Goal: Information Seeking & Learning: Learn about a topic

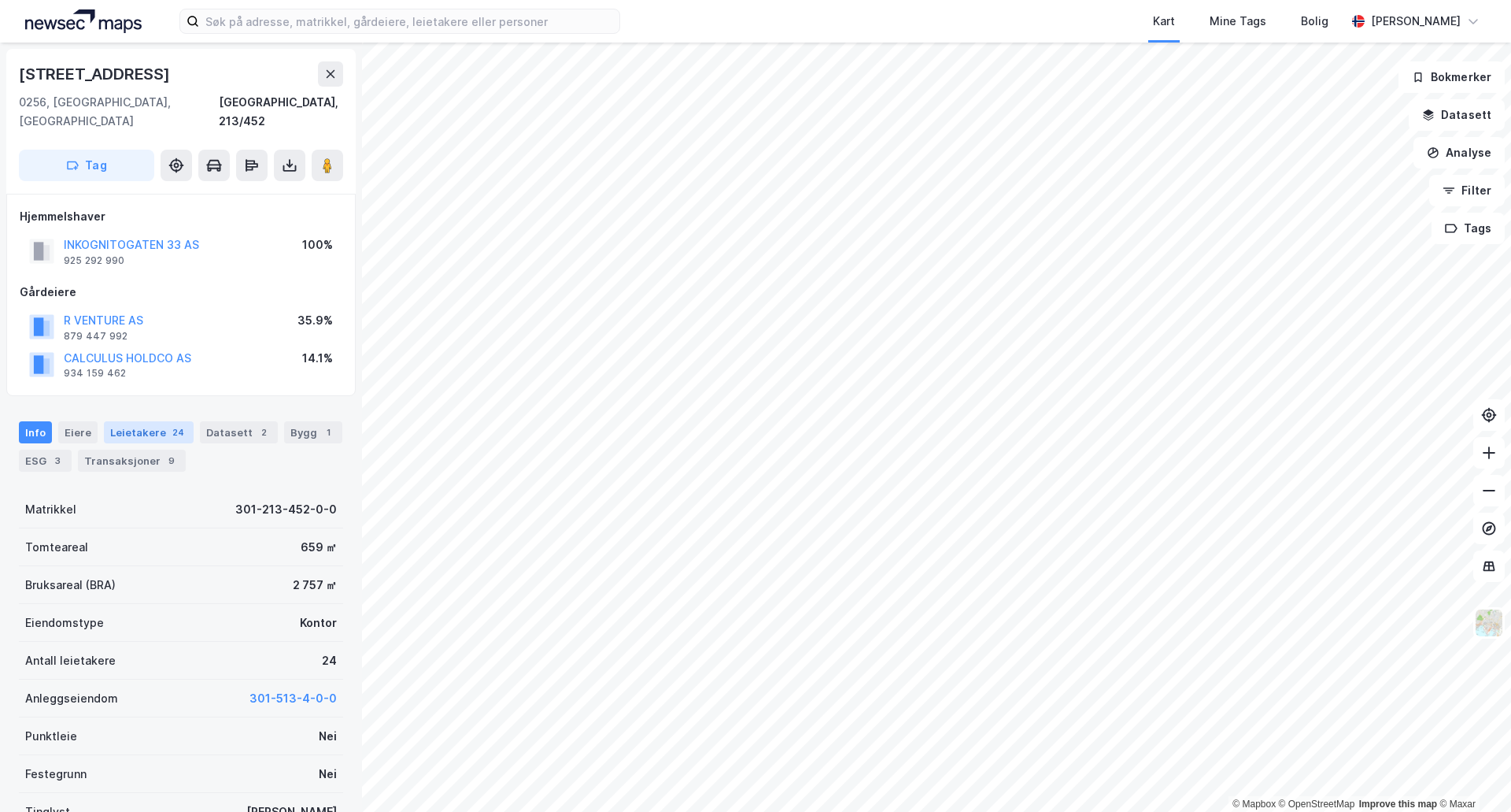
click at [144, 421] on div "Leietakere 24" at bounding box center [148, 432] width 90 height 22
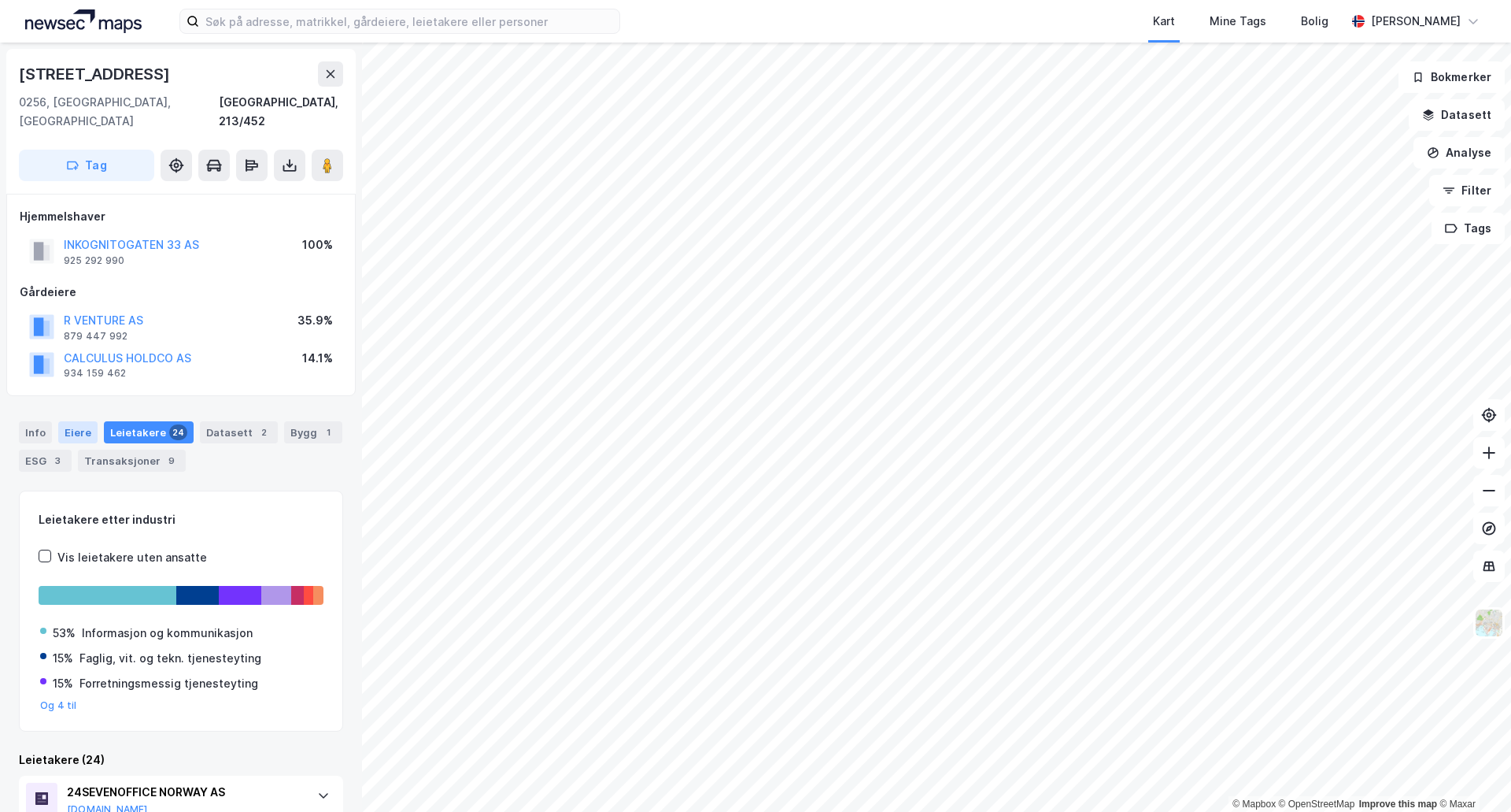
click at [87, 421] on div "Eiere" at bounding box center [78, 432] width 40 height 22
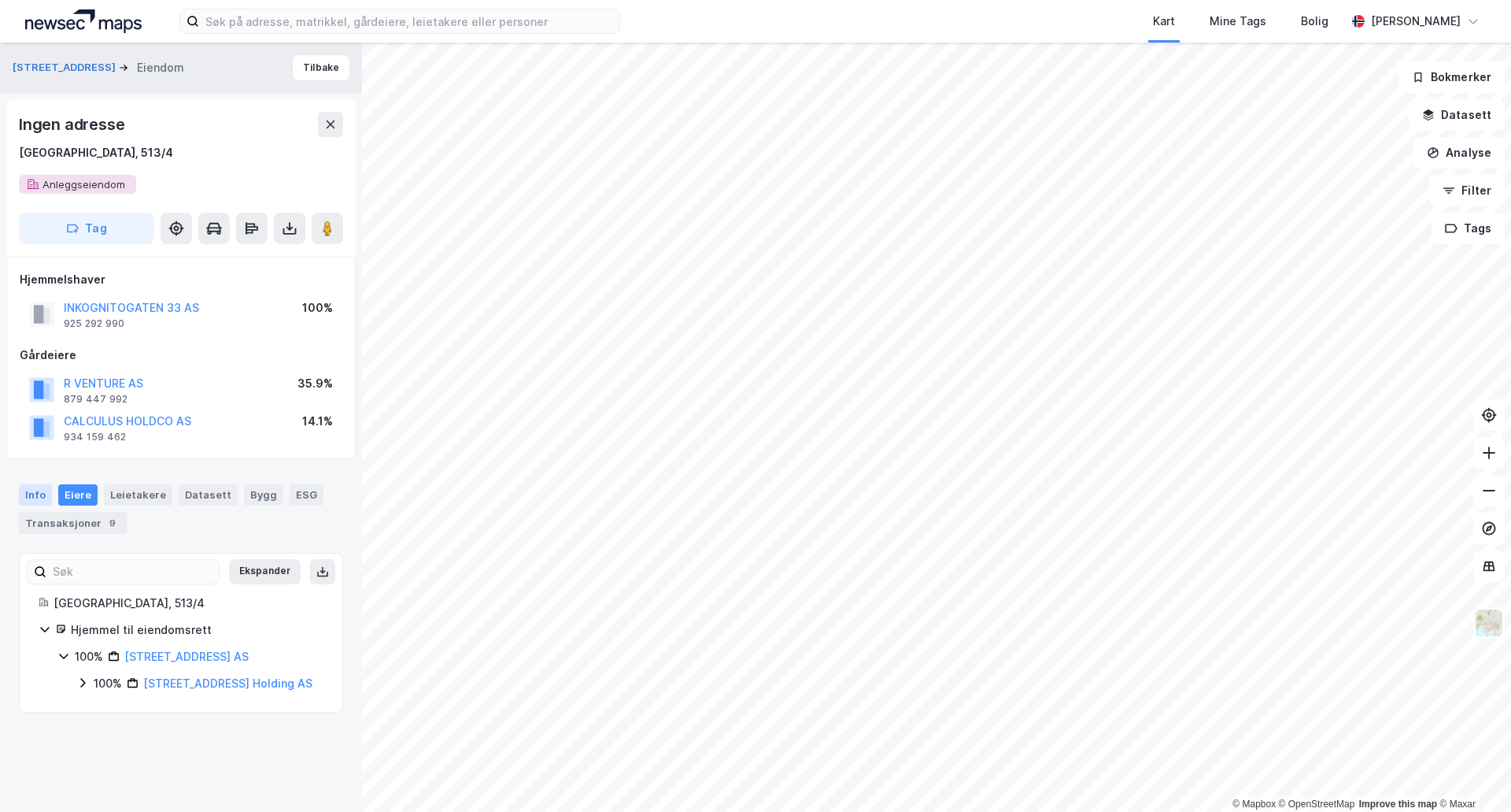
click at [42, 488] on div "Info" at bounding box center [35, 494] width 33 height 21
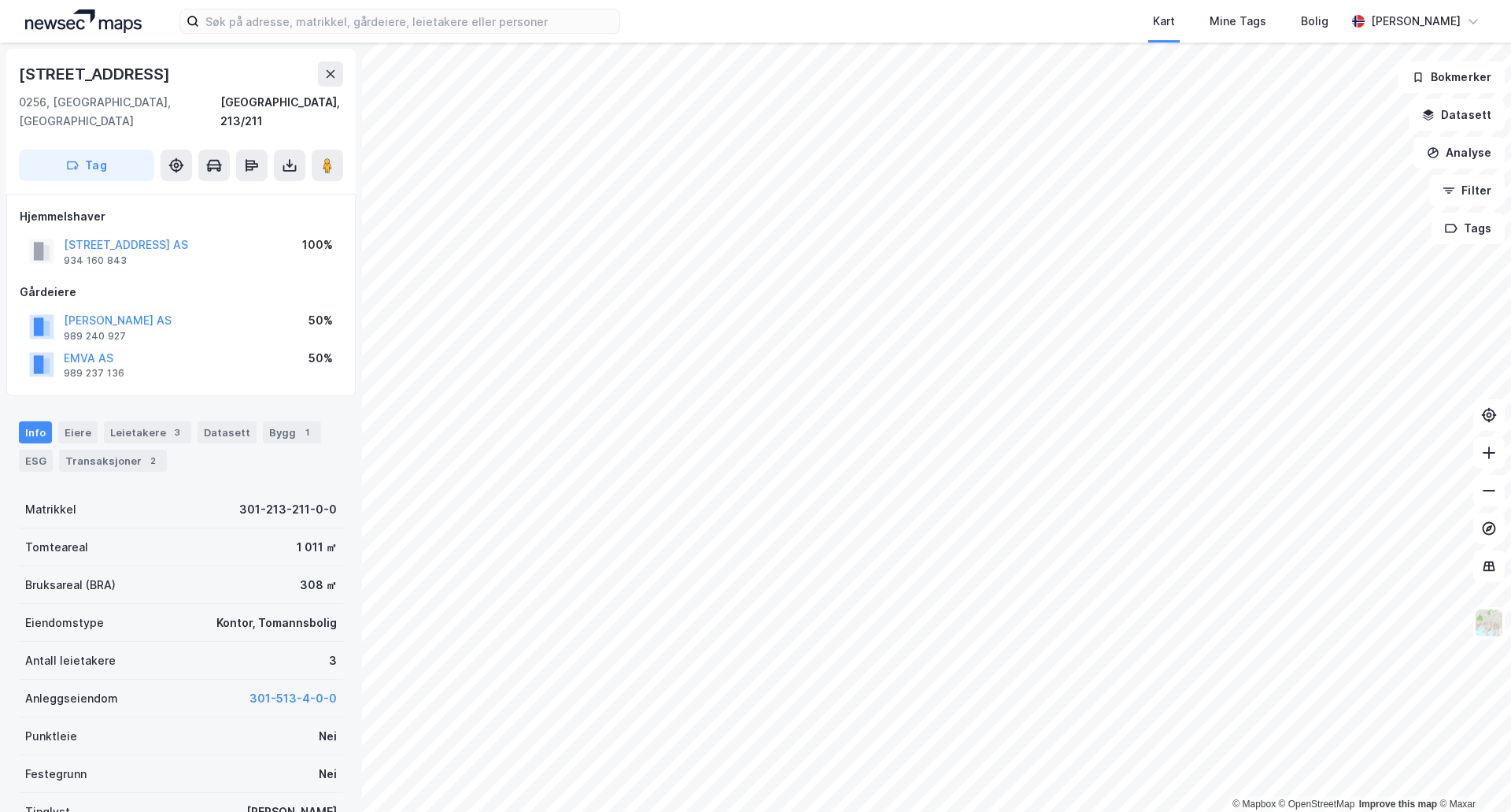
scroll to position [2, 0]
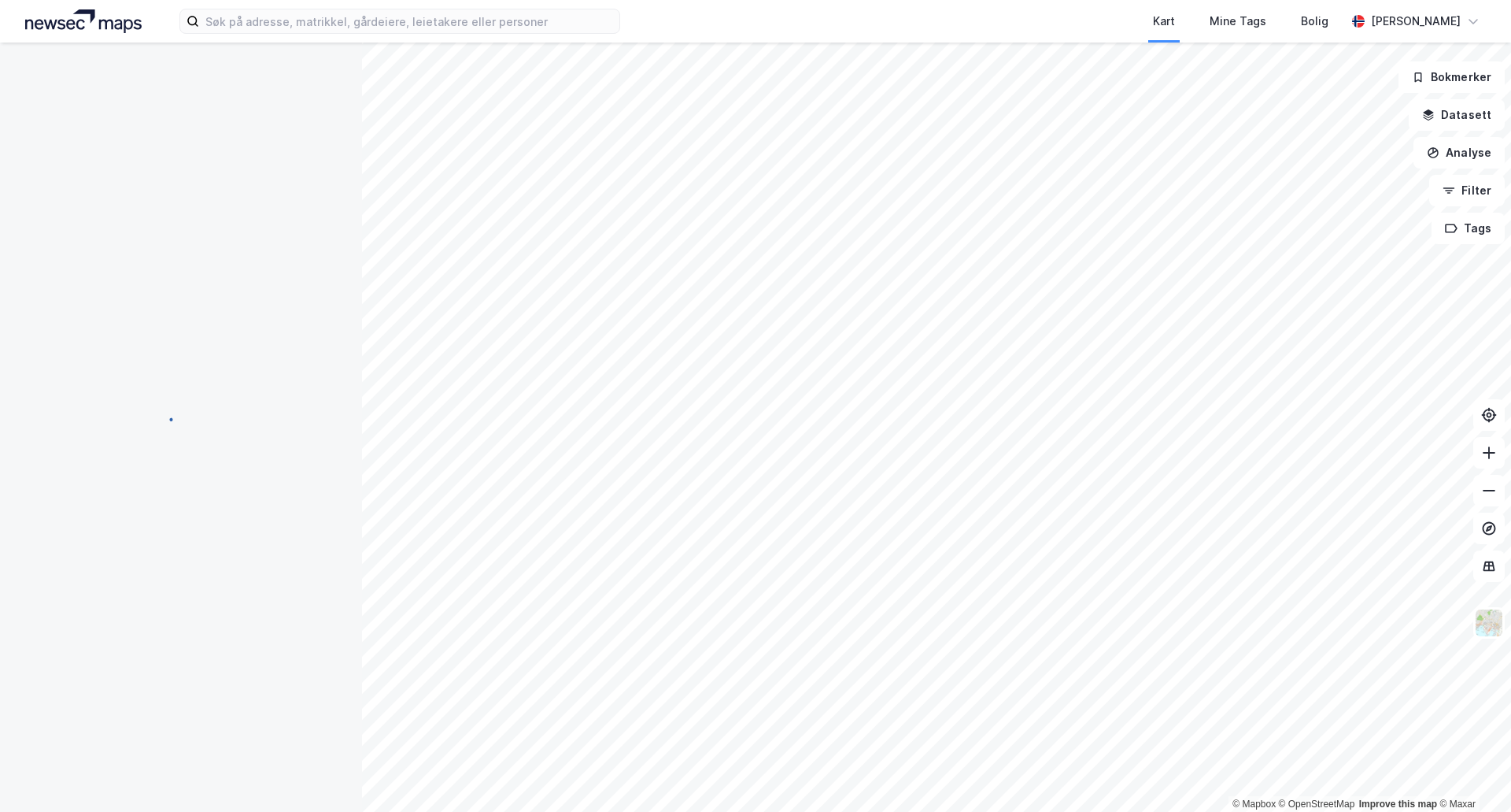
scroll to position [2, 0]
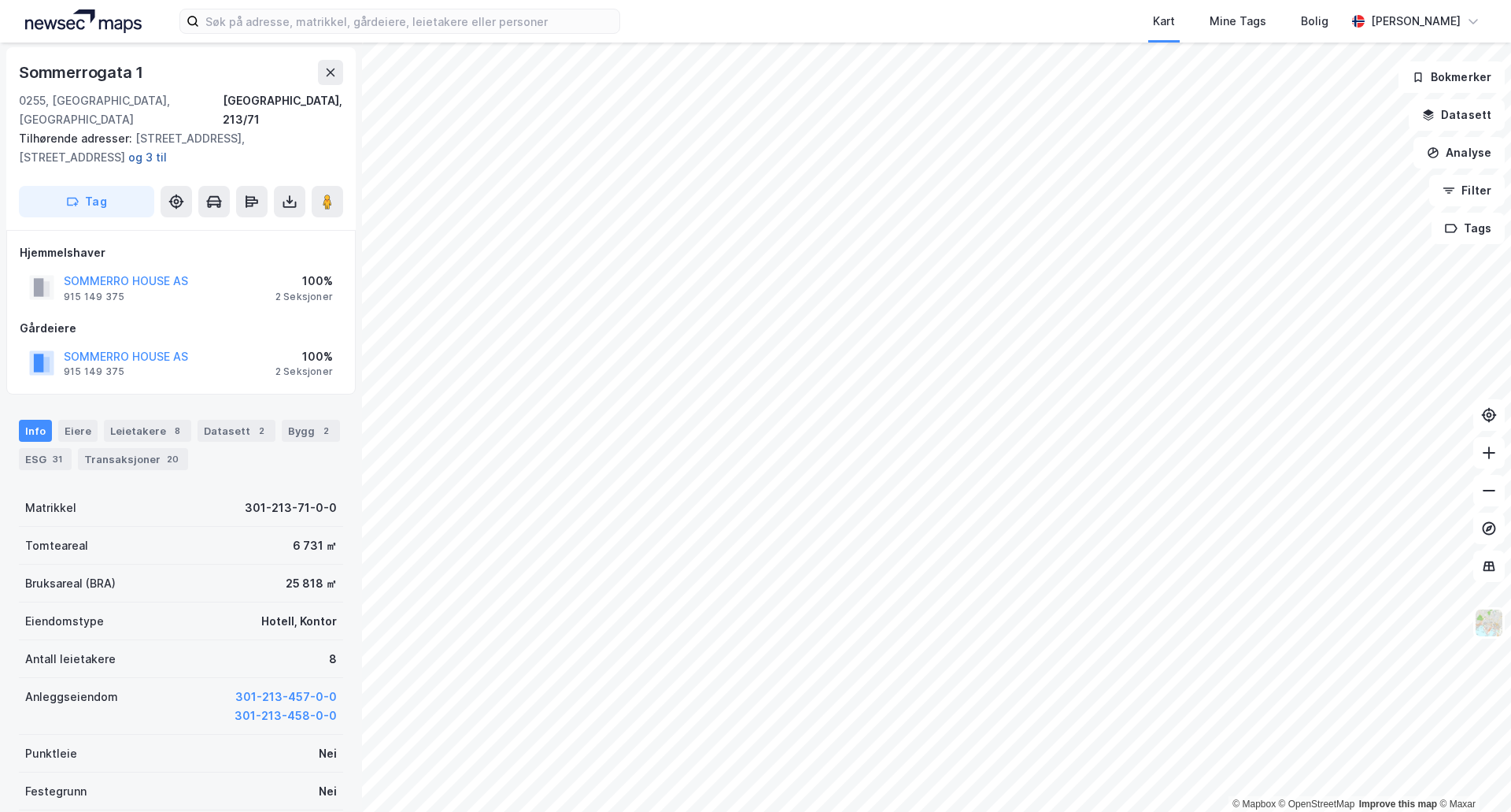
click at [0, 0] on button "og 3 til" at bounding box center [0, 0] width 0 height 0
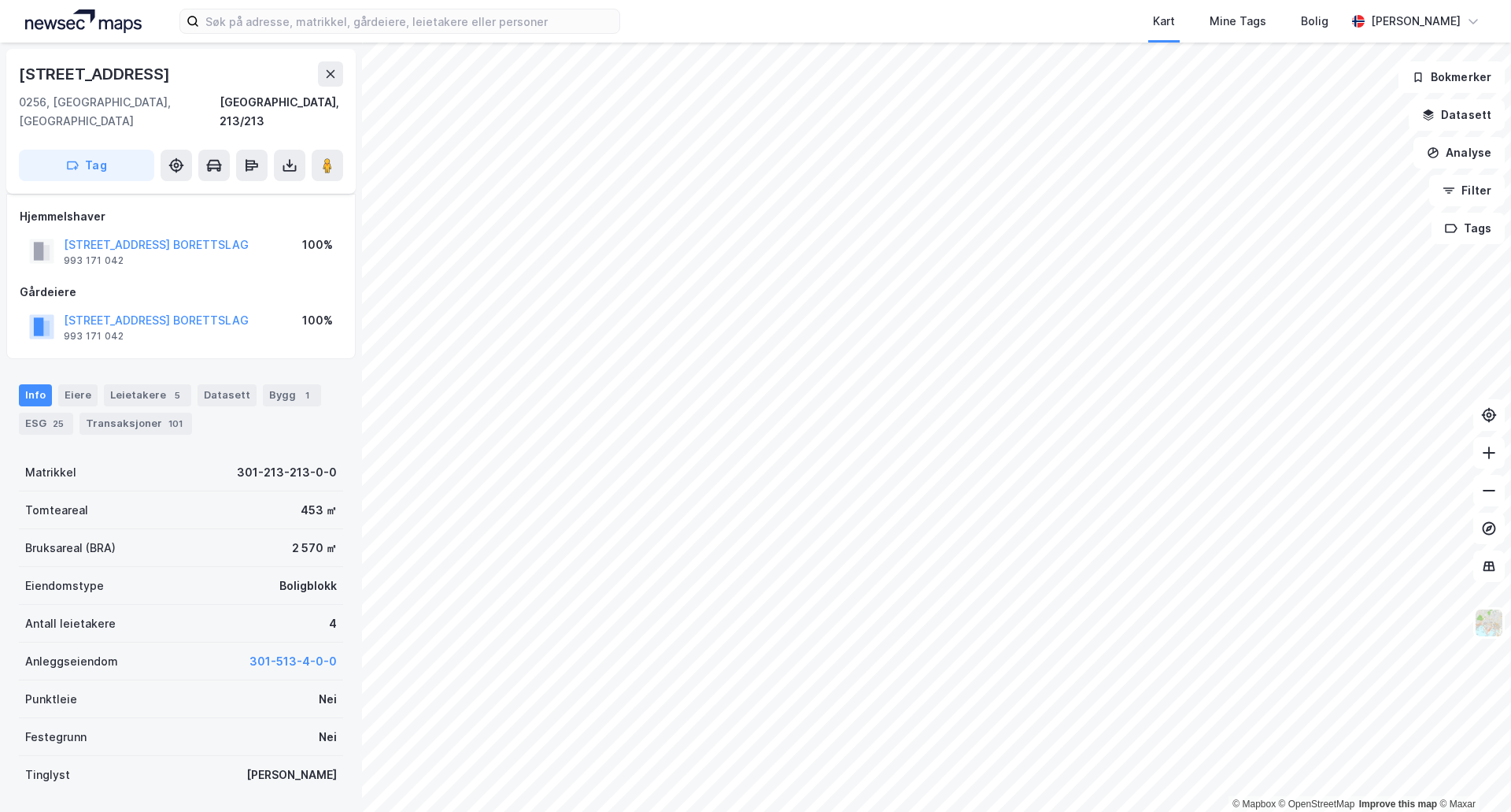
scroll to position [21, 0]
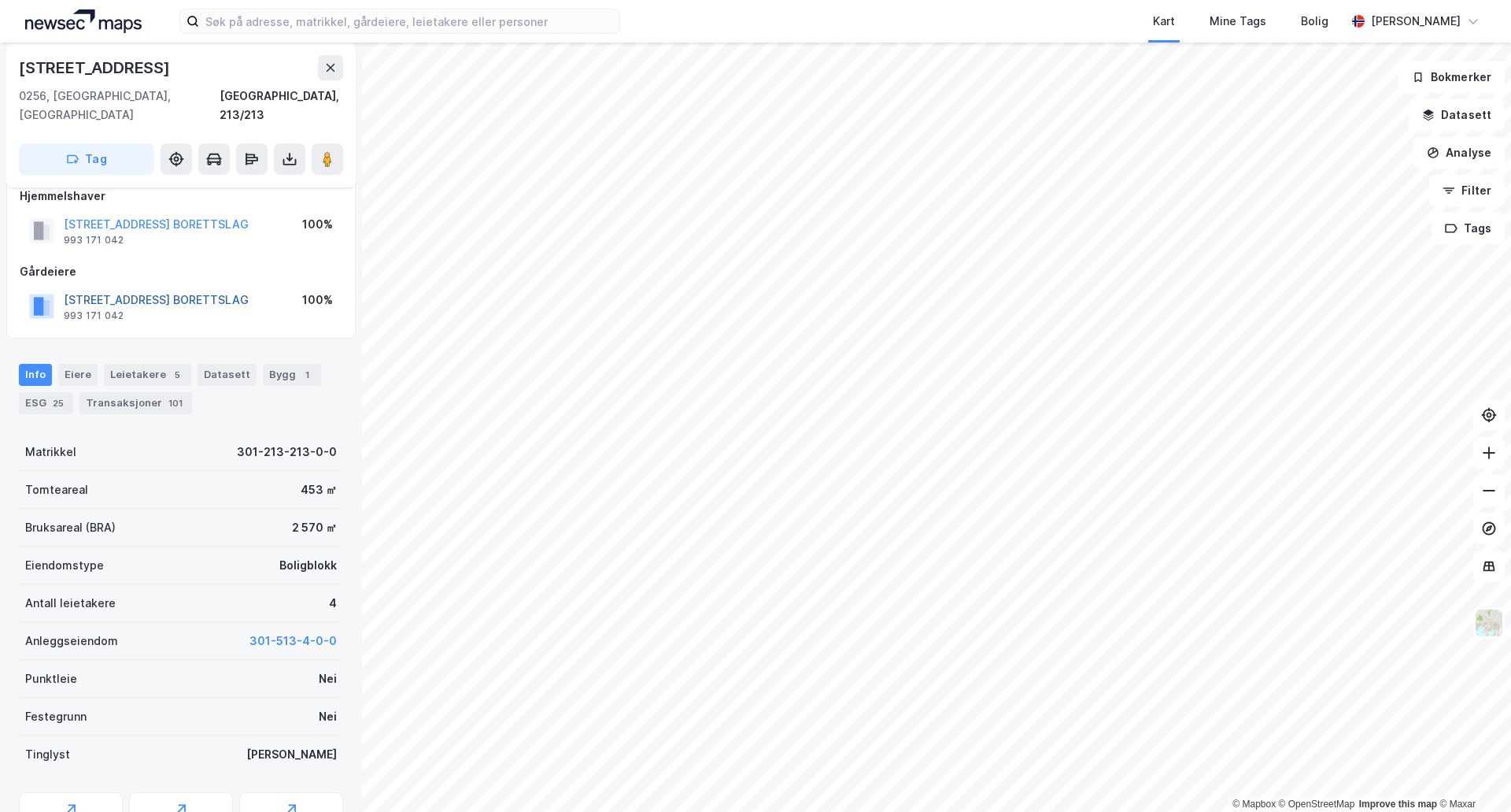
click at [0, 0] on button "[STREET_ADDRESS] BORETTSLAG" at bounding box center [0, 0] width 0 height 0
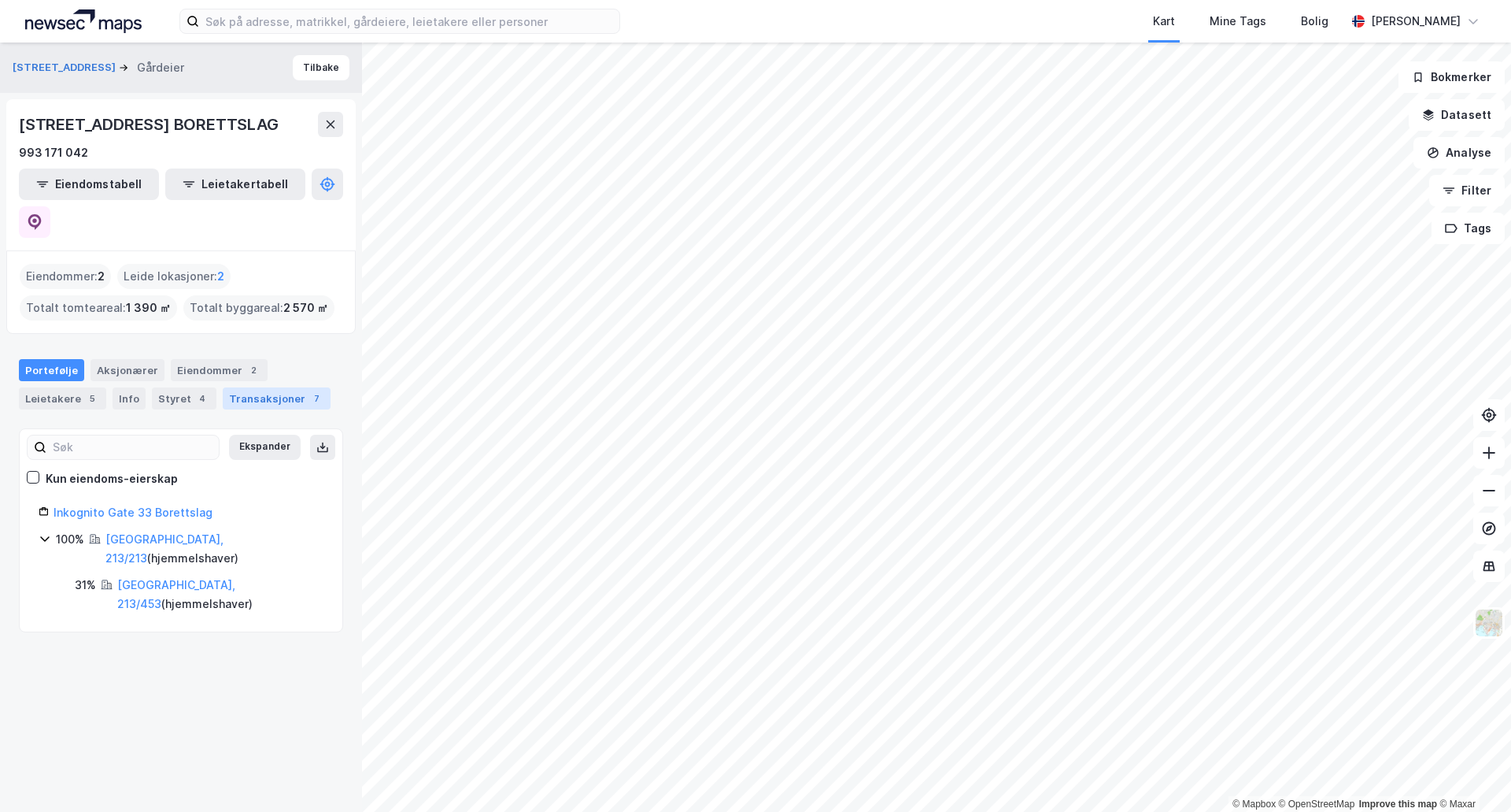
click at [256, 387] on div "Transaksjoner 7" at bounding box center [276, 398] width 108 height 22
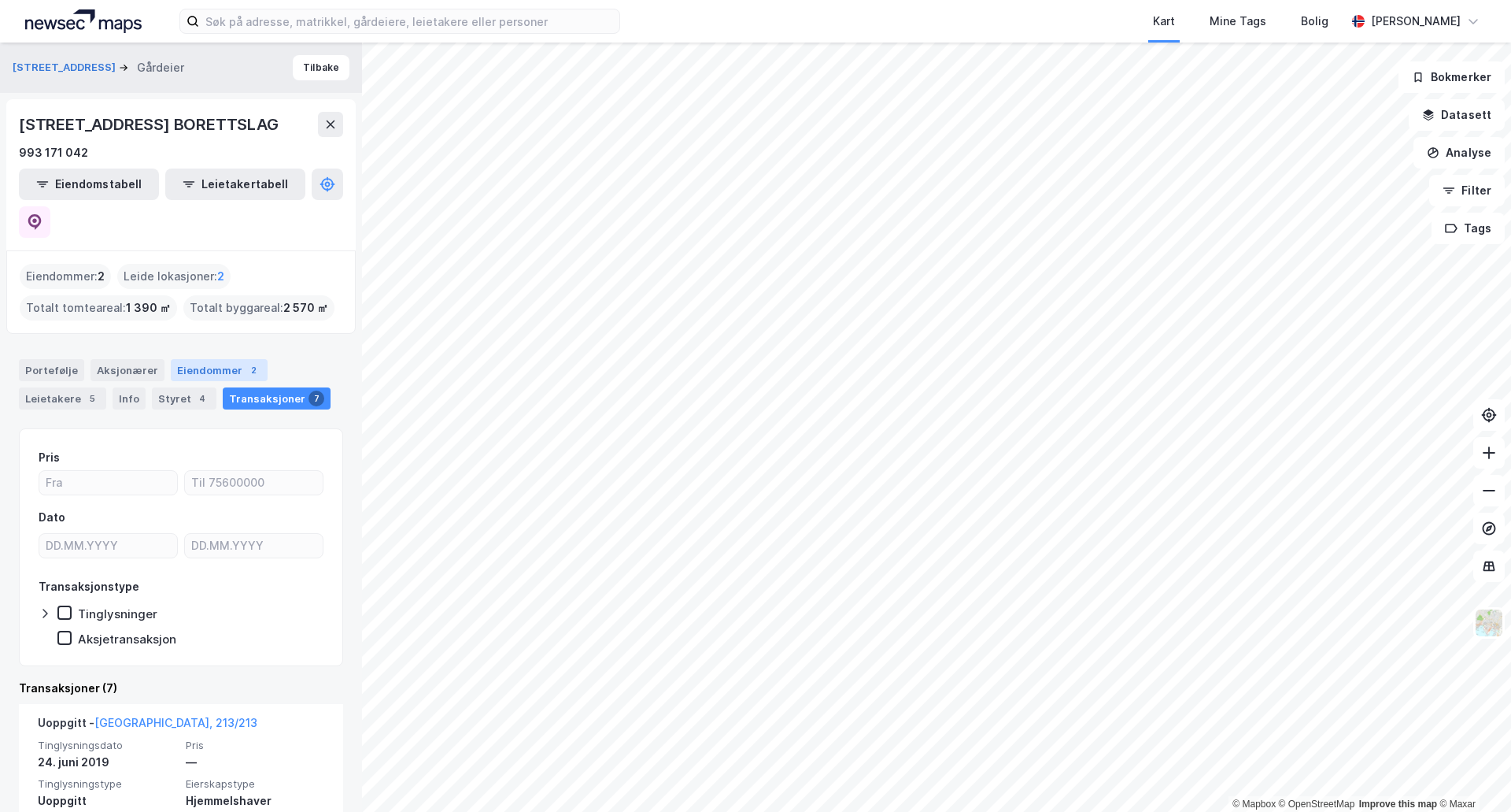
click at [201, 359] on div "Eiendommer 2" at bounding box center [218, 369] width 96 height 22
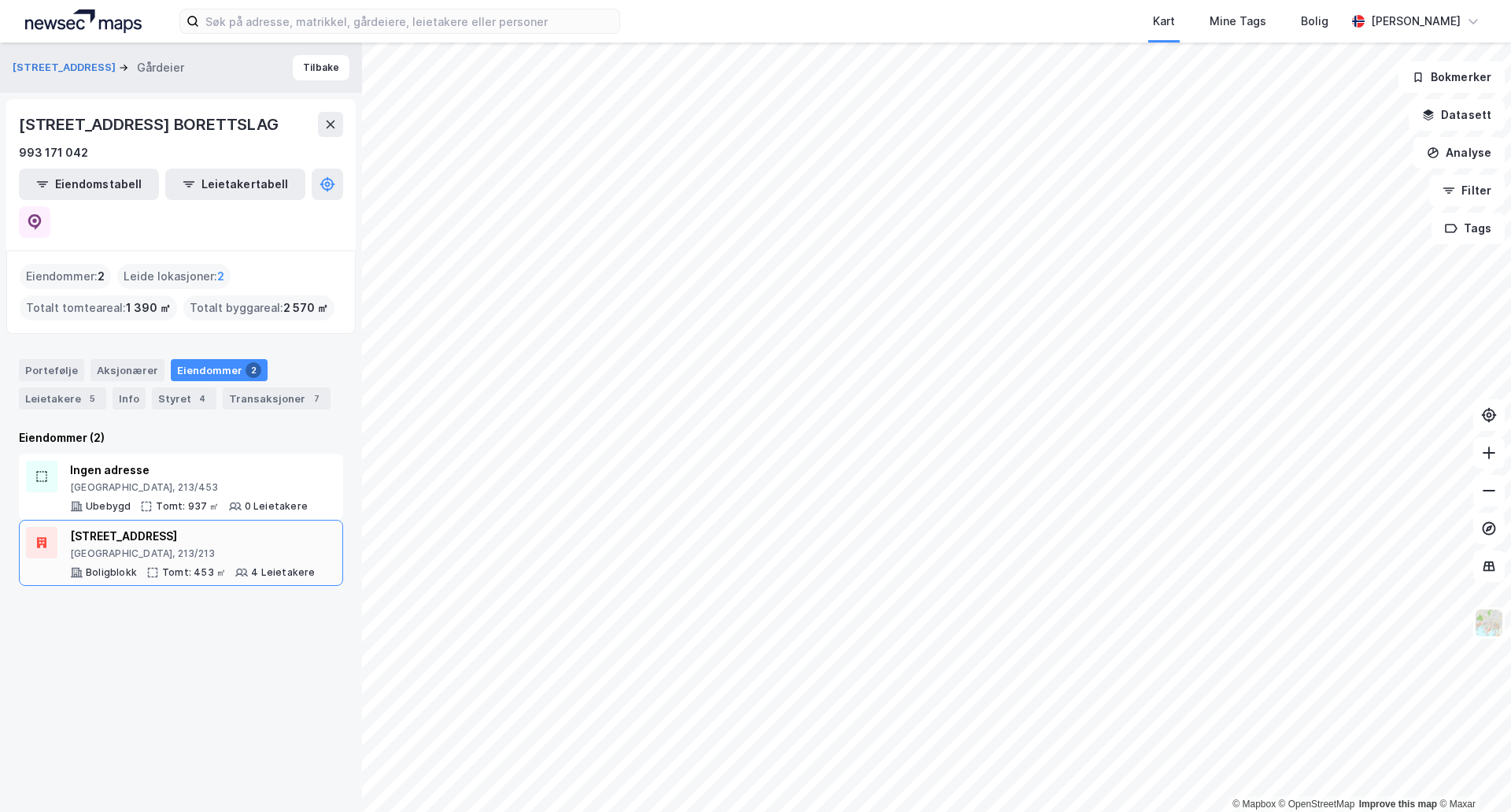
click at [209, 547] on div "[GEOGRAPHIC_DATA], 213/213" at bounding box center [193, 553] width 246 height 12
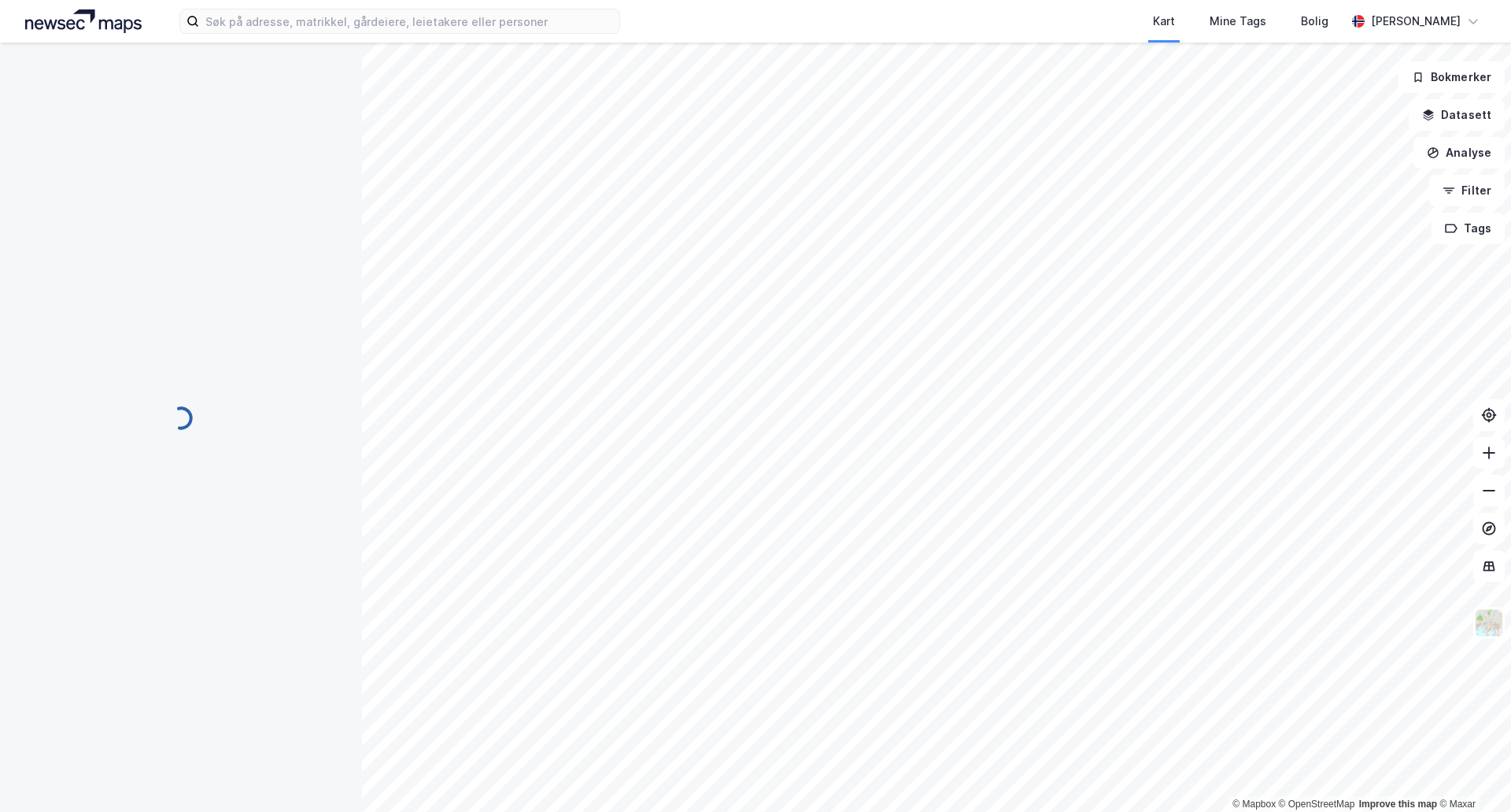
scroll to position [21, 0]
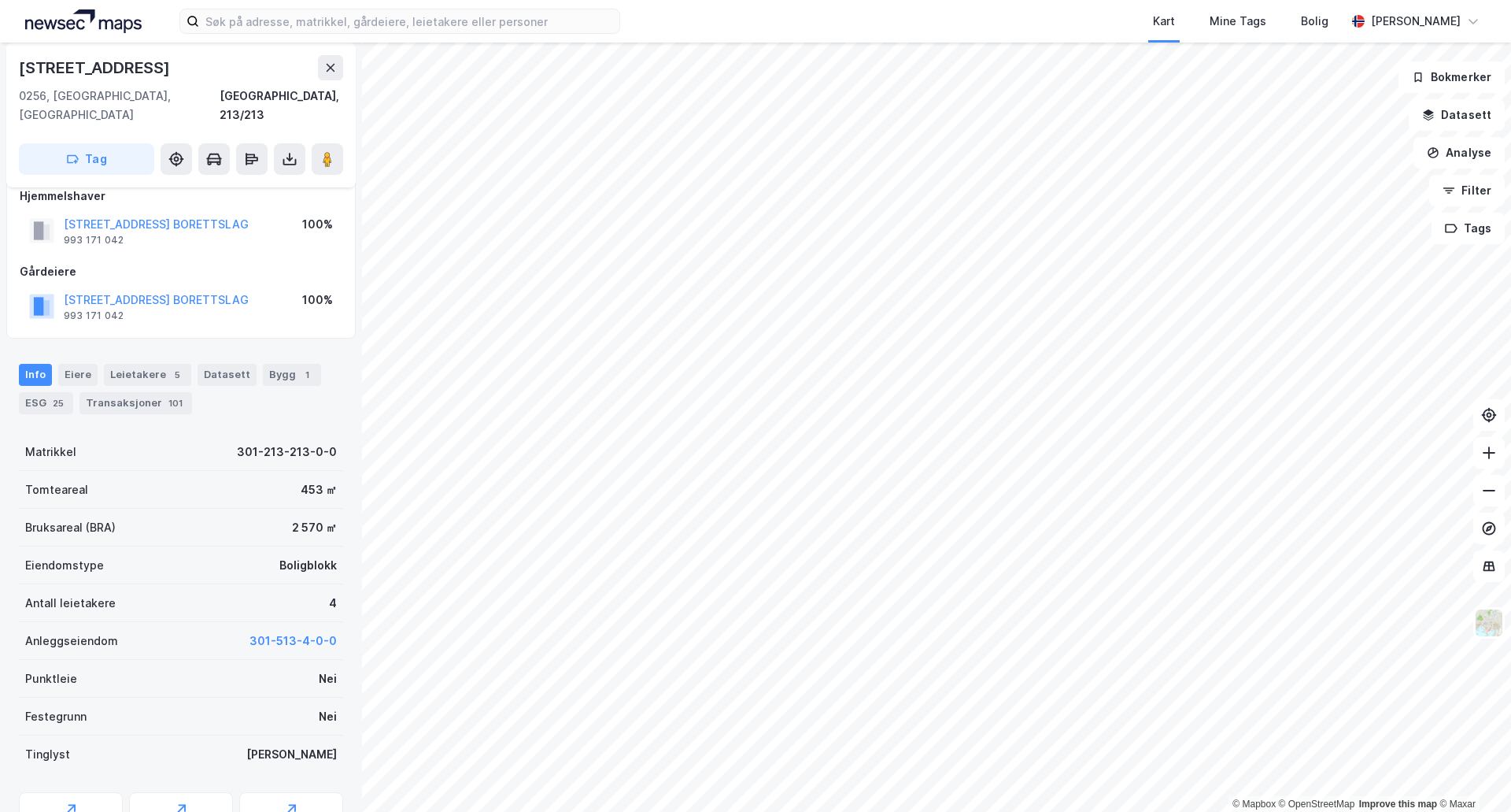
click at [72, 345] on div "Info [PERSON_NAME] 5 Datasett Bygg 1 ESG 25 Transaksjoner 101" at bounding box center [181, 383] width 362 height 76
click at [73, 364] on div "Eiere" at bounding box center [78, 374] width 40 height 22
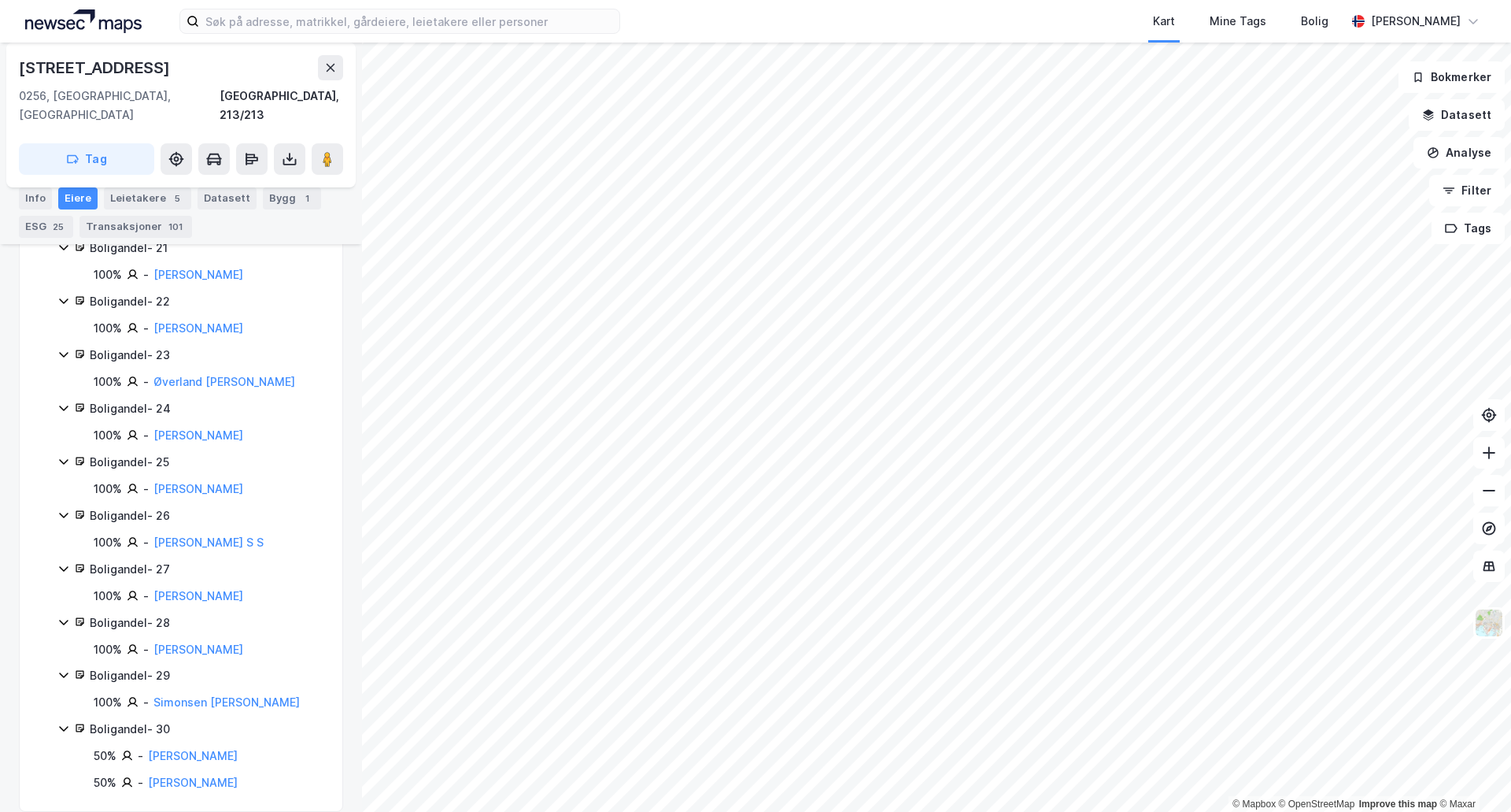
scroll to position [1486, 0]
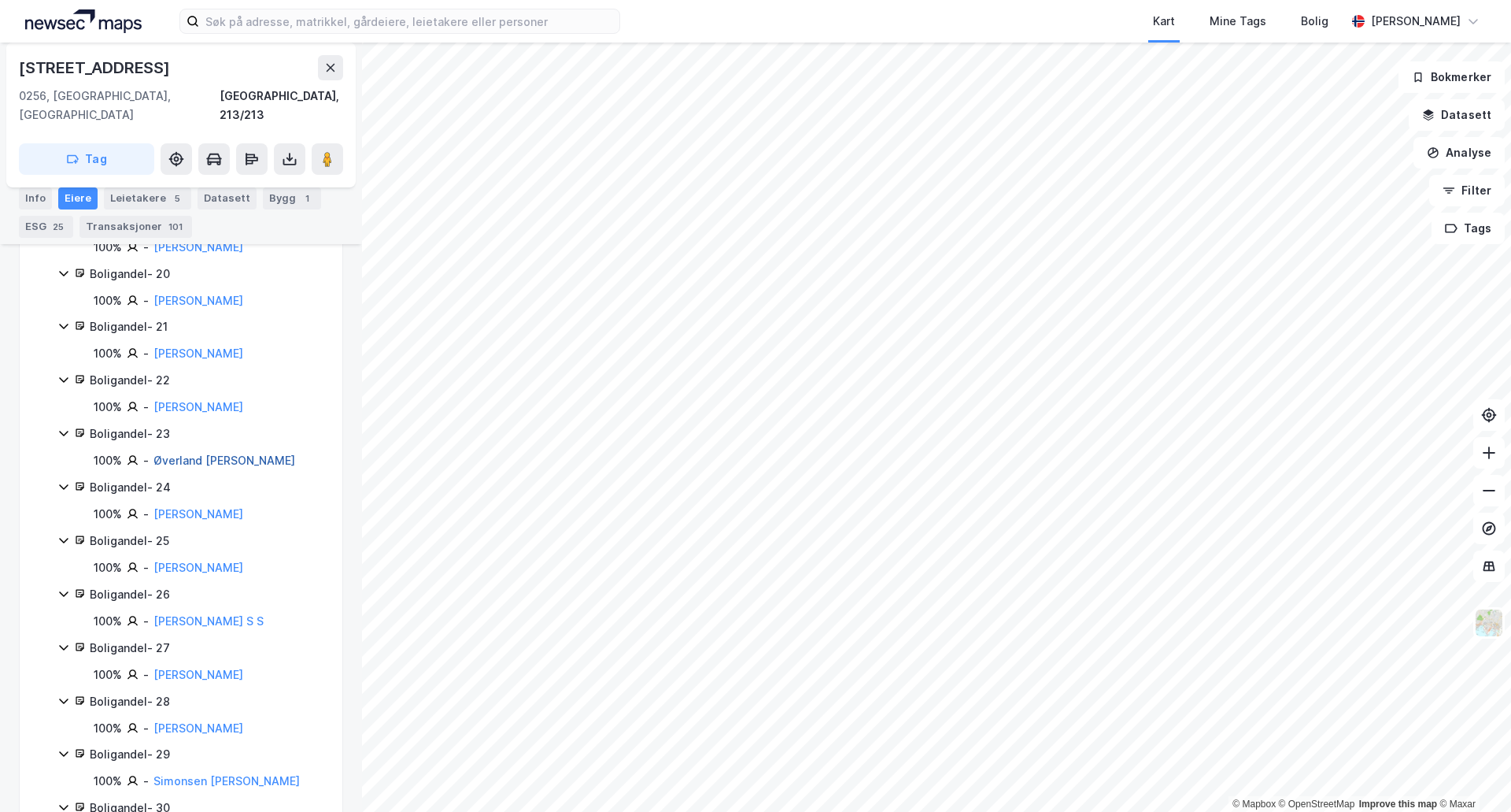
click at [238, 453] on link "Øverland [PERSON_NAME]" at bounding box center [224, 460] width 142 height 13
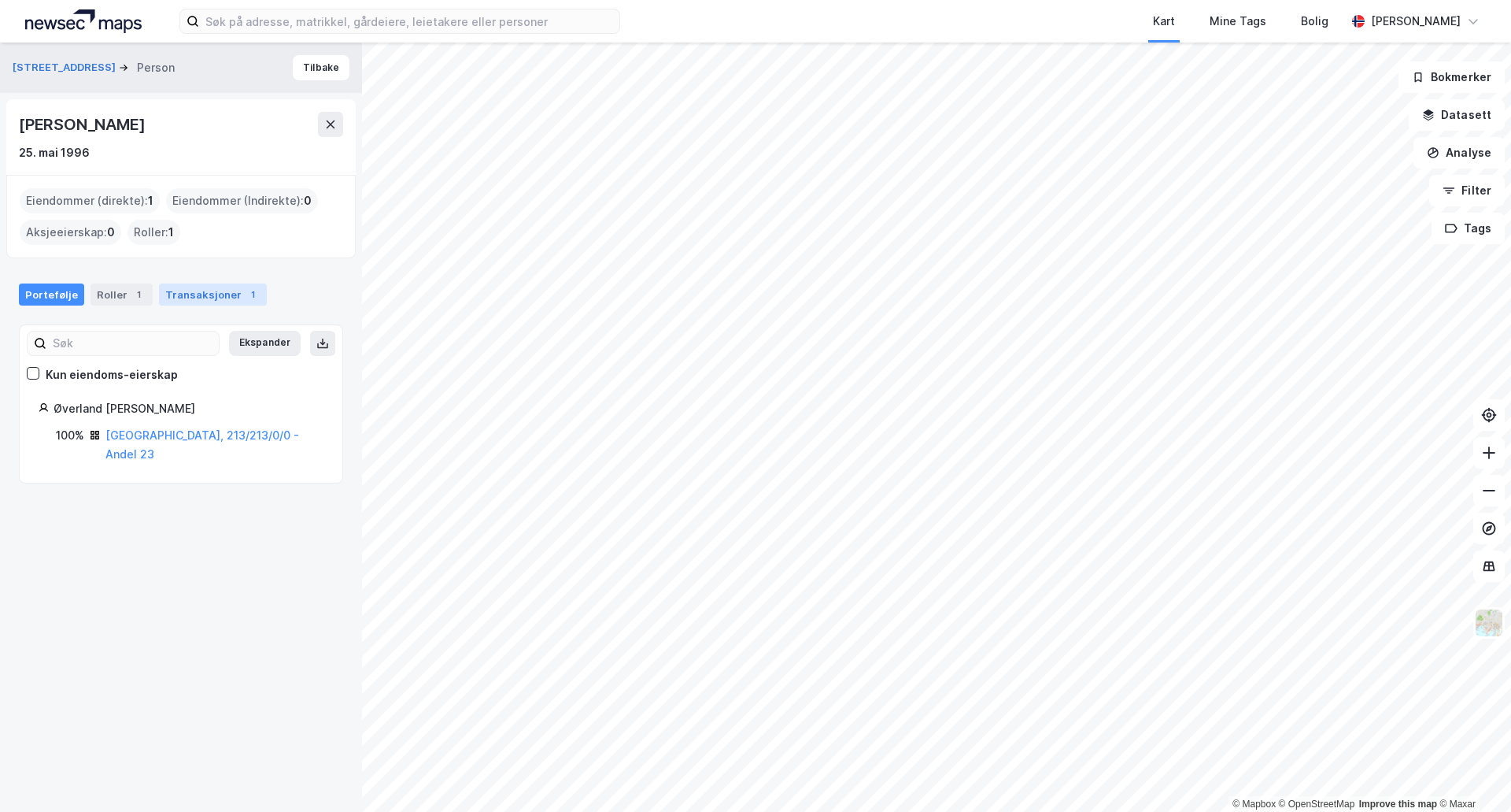
click at [209, 300] on div "Transaksjoner 1" at bounding box center [213, 294] width 108 height 22
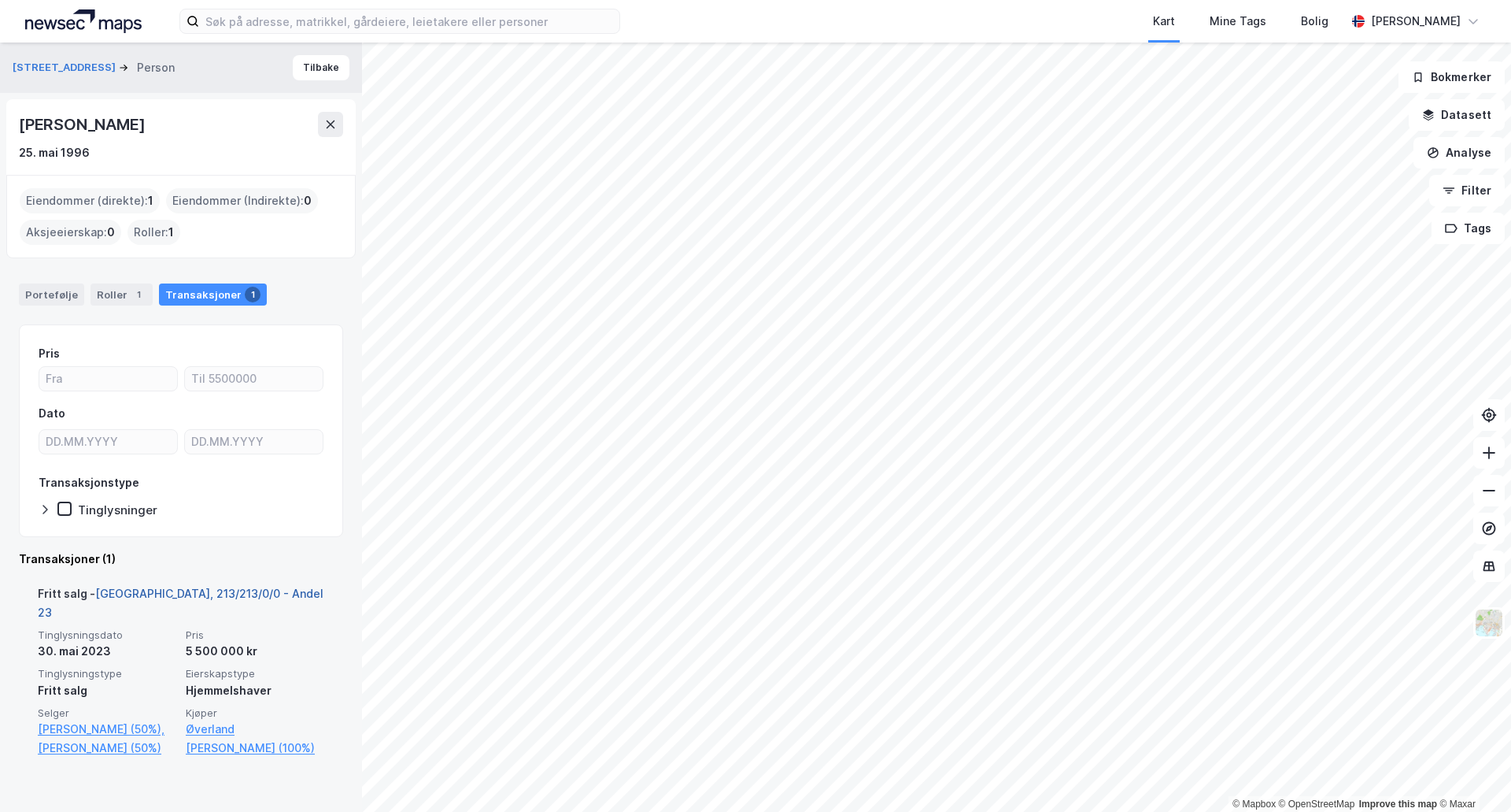
click at [233, 587] on link "[GEOGRAPHIC_DATA], 213/213/0/0 - Andel 23" at bounding box center [181, 602] width 286 height 32
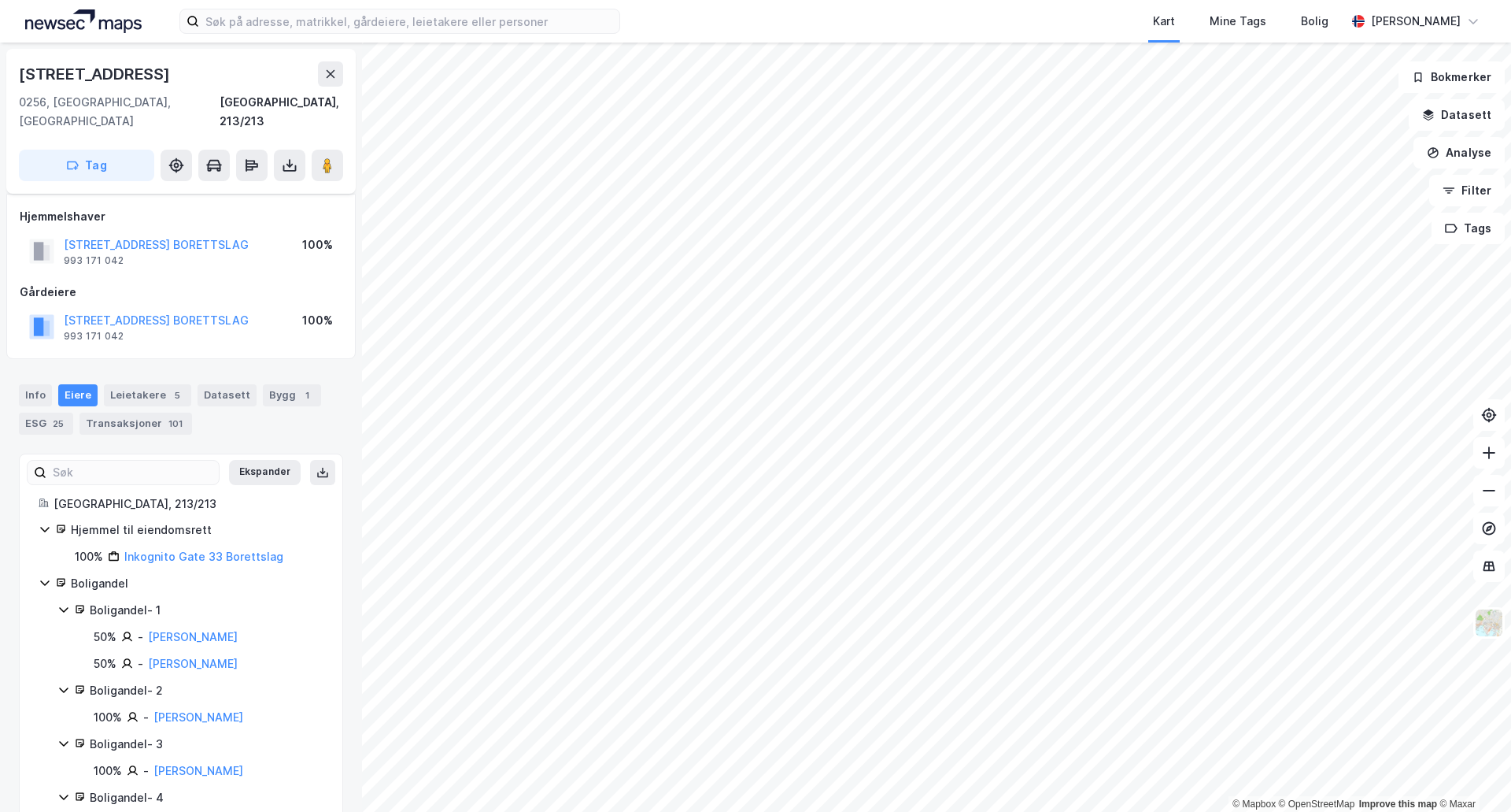
scroll to position [1486, 0]
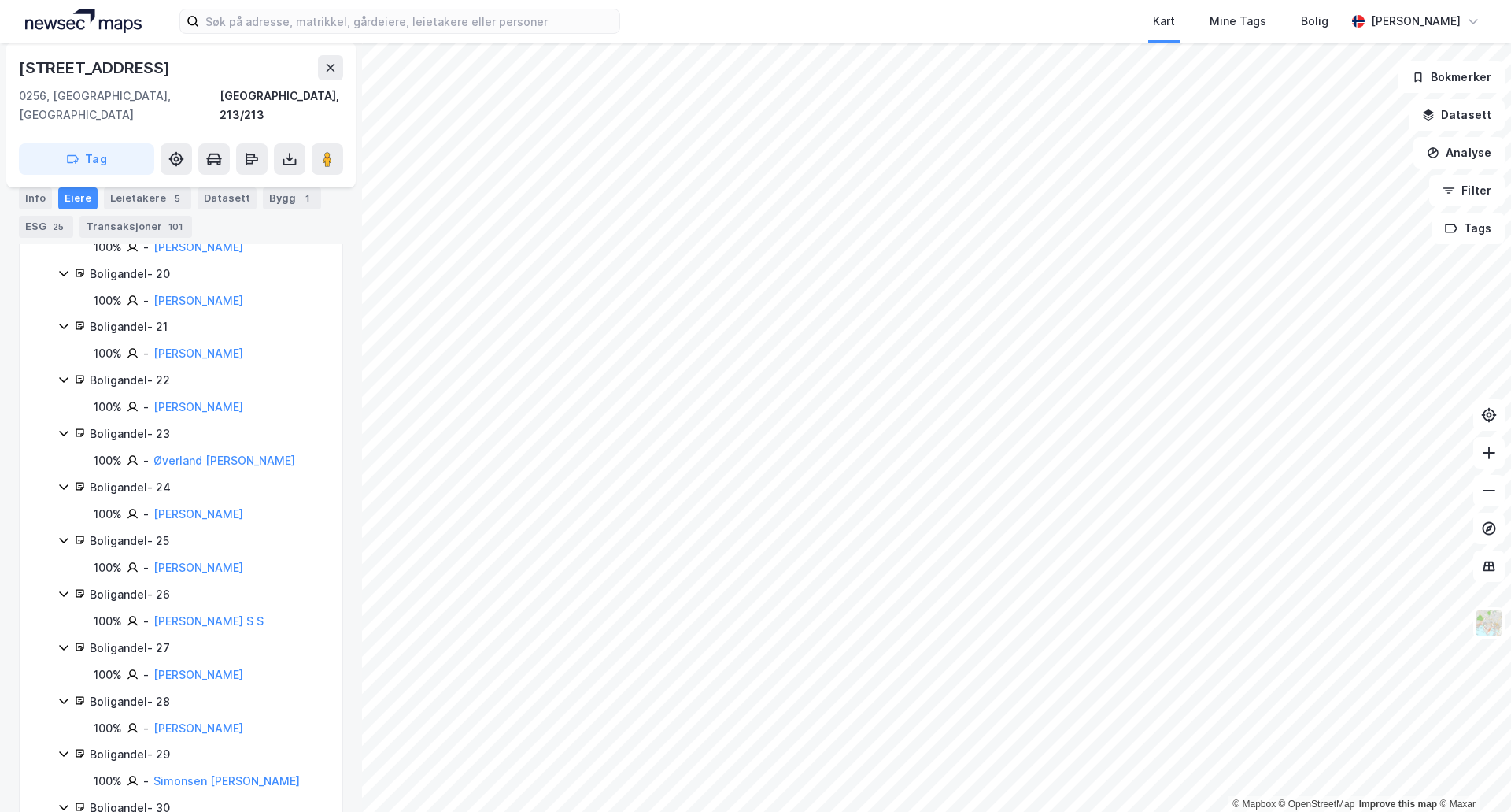
click at [120, 63] on div "[STREET_ADDRESS]" at bounding box center [96, 68] width 154 height 26
copy div "[STREET_ADDRESS]"
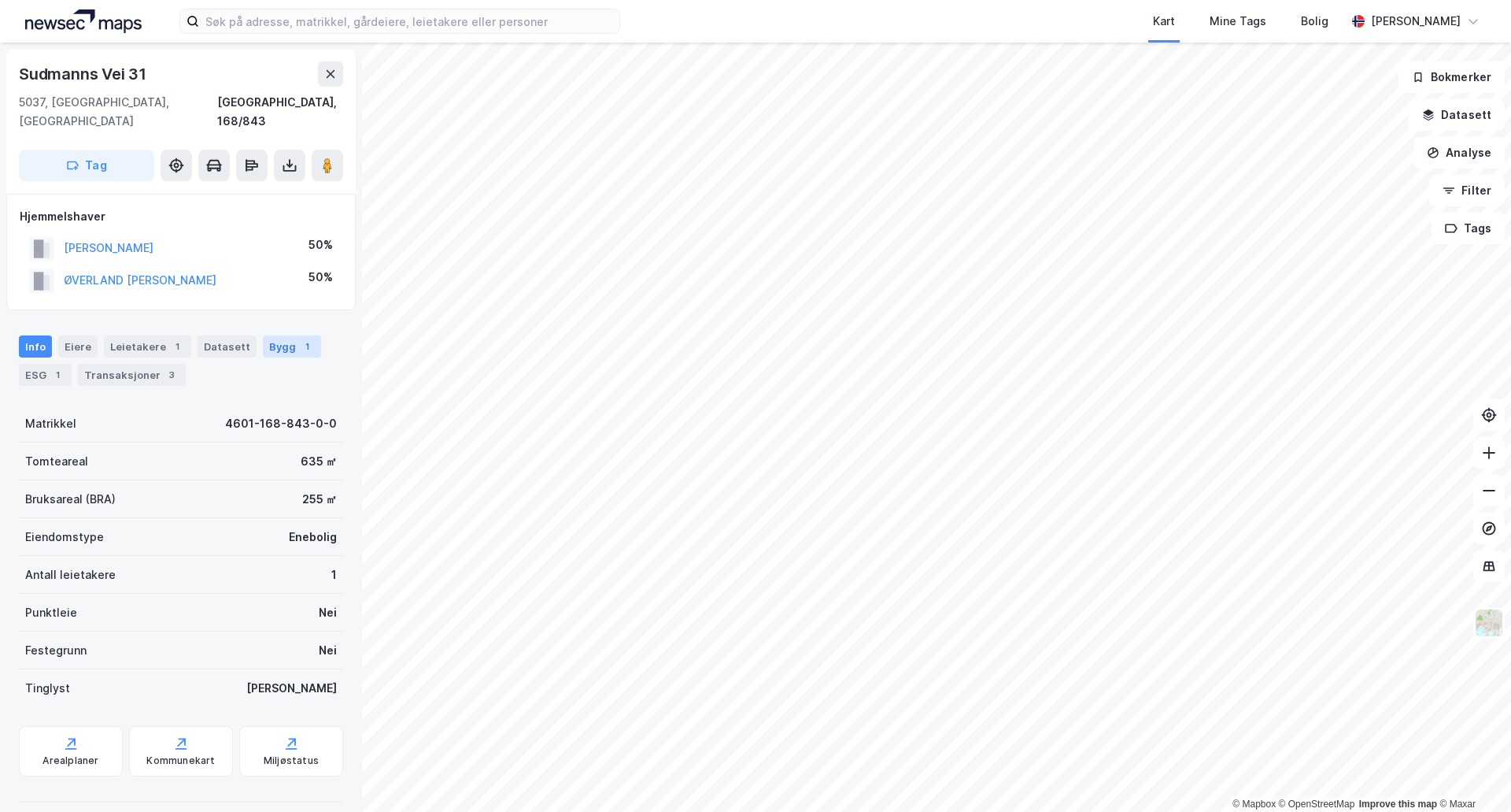
click at [267, 336] on div "Bygg 1" at bounding box center [292, 346] width 59 height 22
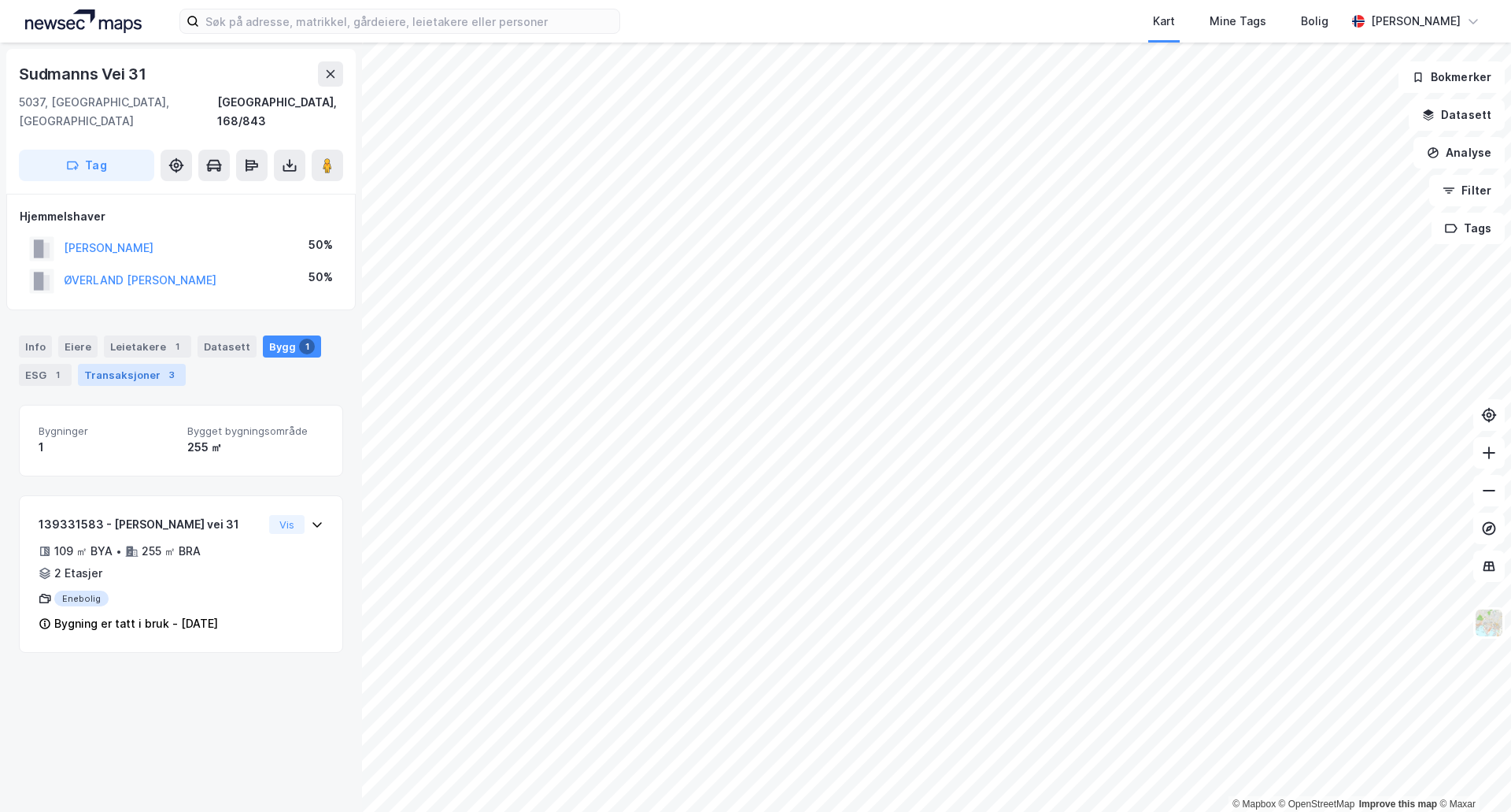
click at [148, 364] on div "Transaksjoner 3" at bounding box center [132, 374] width 108 height 22
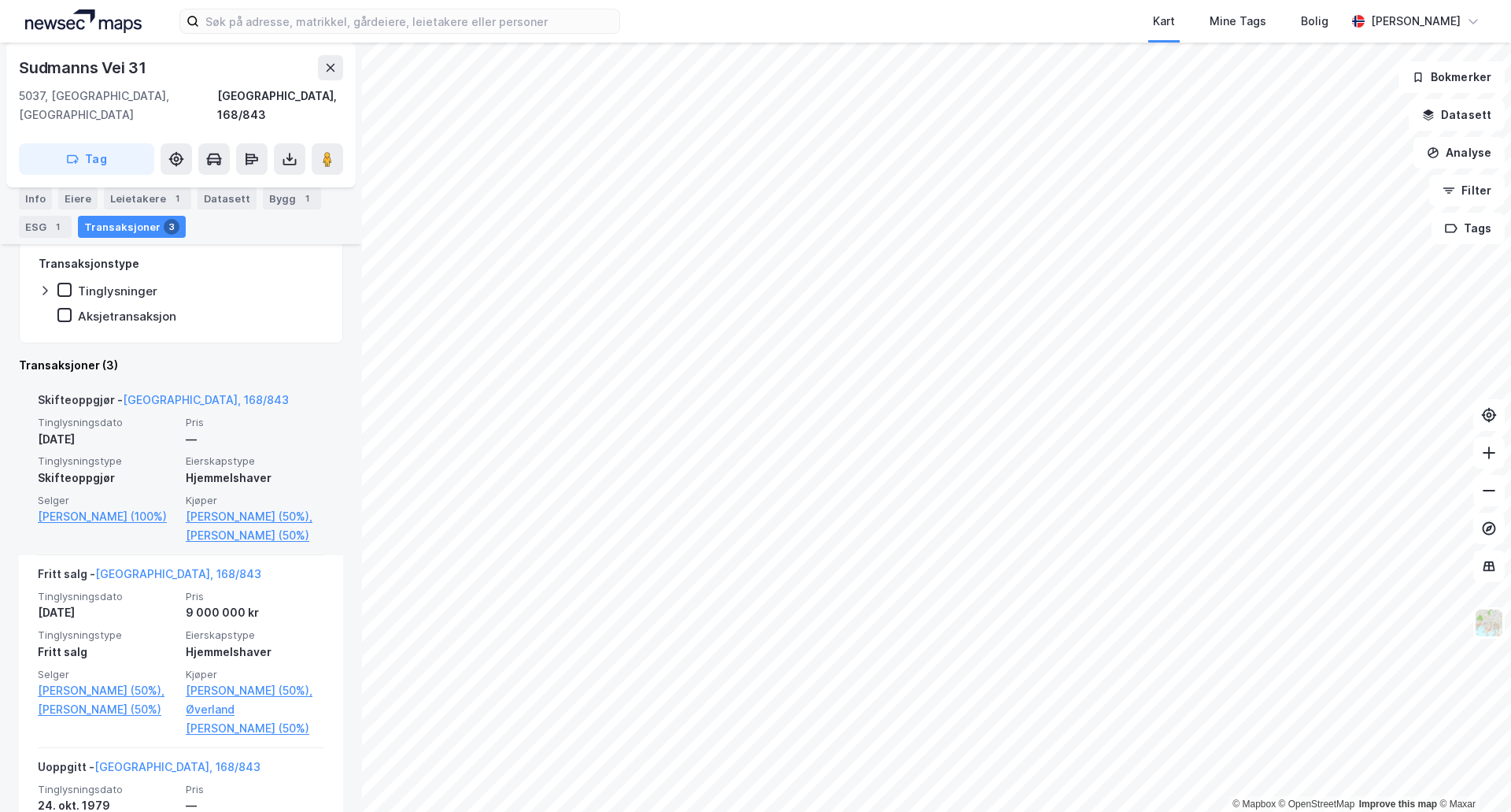
scroll to position [315, 0]
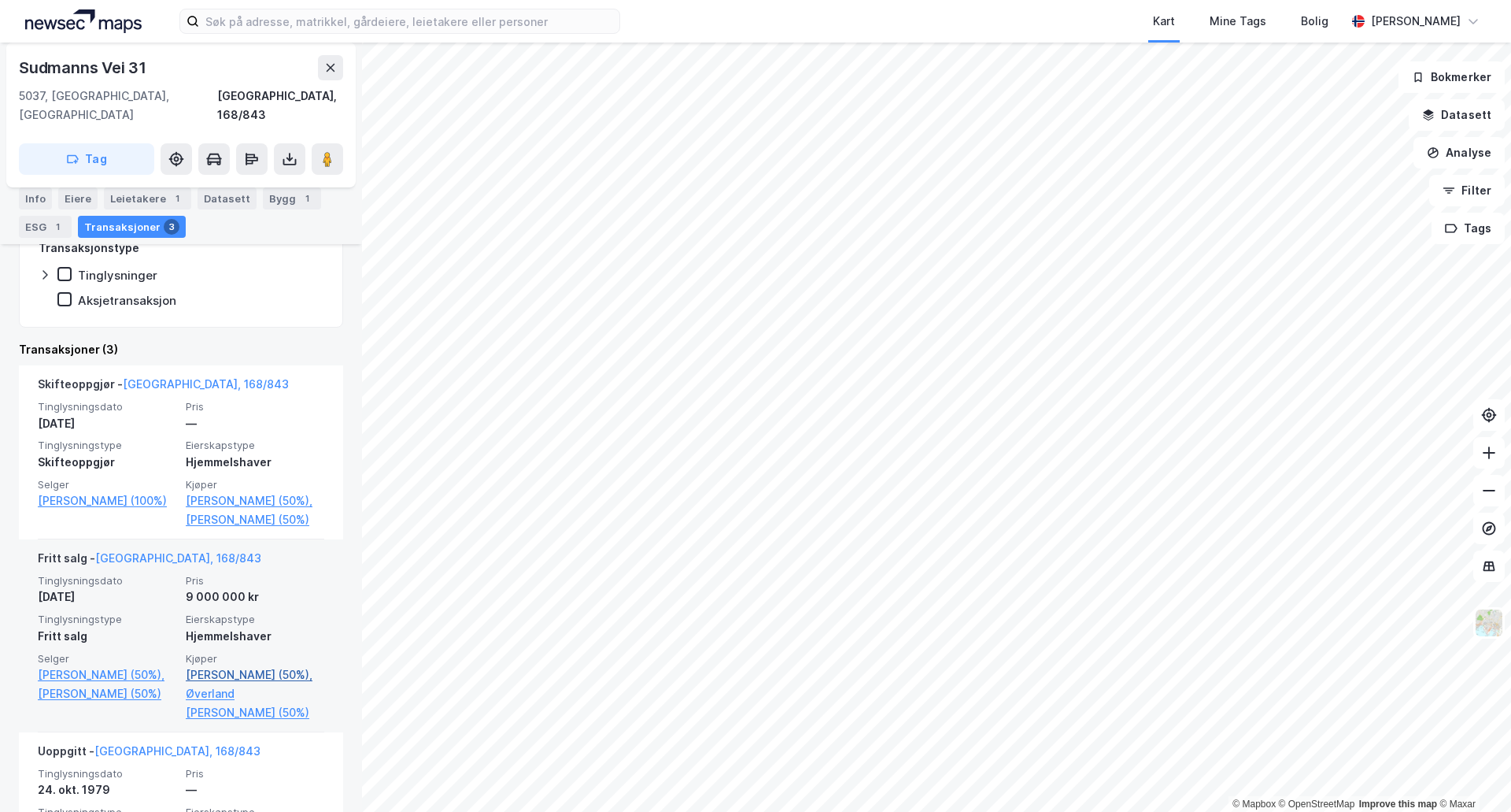
click at [214, 665] on link "Øverland Olav Rune (50%)," at bounding box center [255, 674] width 138 height 19
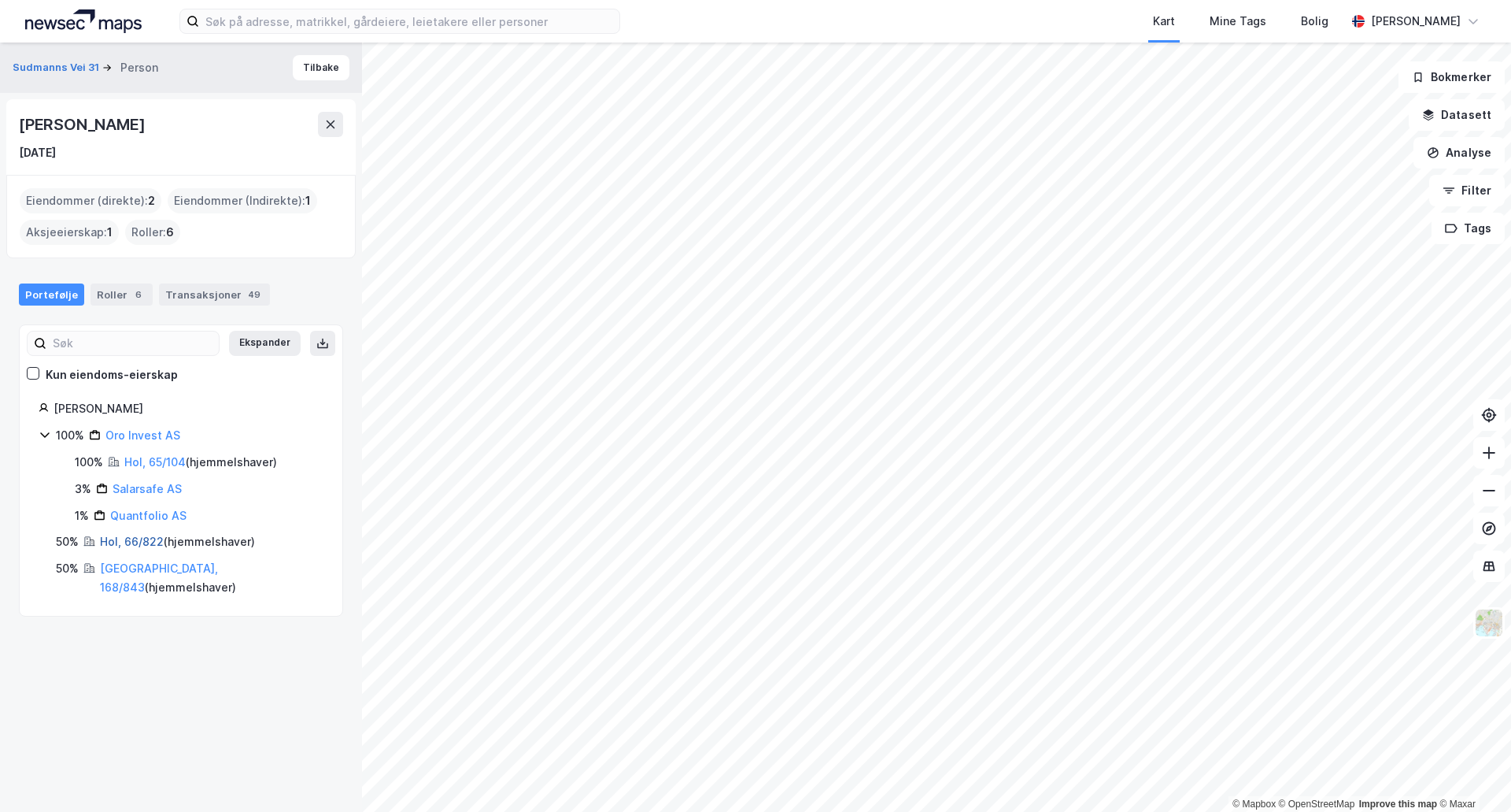
click at [136, 544] on link "Hol, 66/822" at bounding box center [131, 541] width 63 height 13
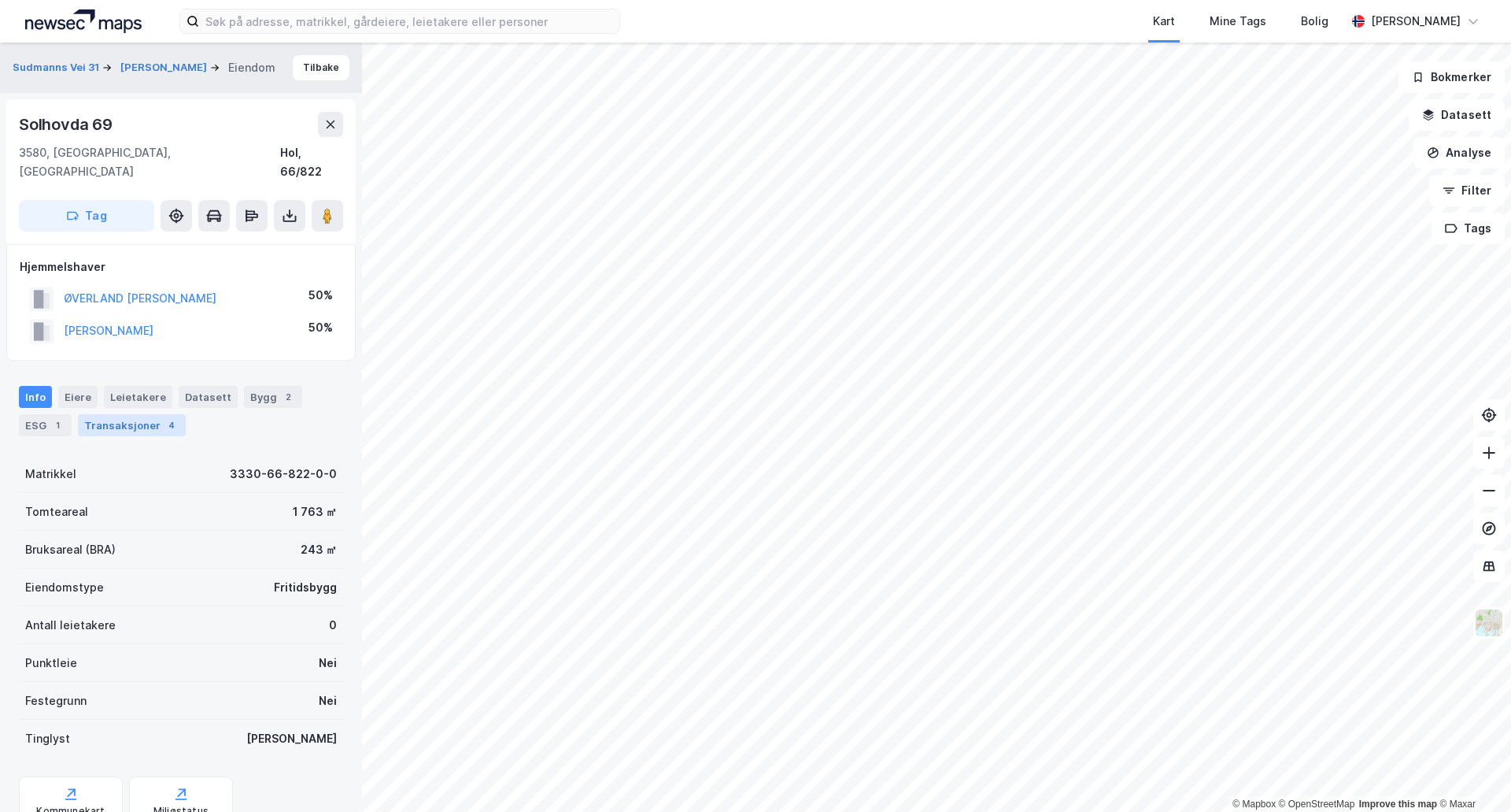
click at [133, 414] on div "Transaksjoner 4" at bounding box center [132, 425] width 108 height 22
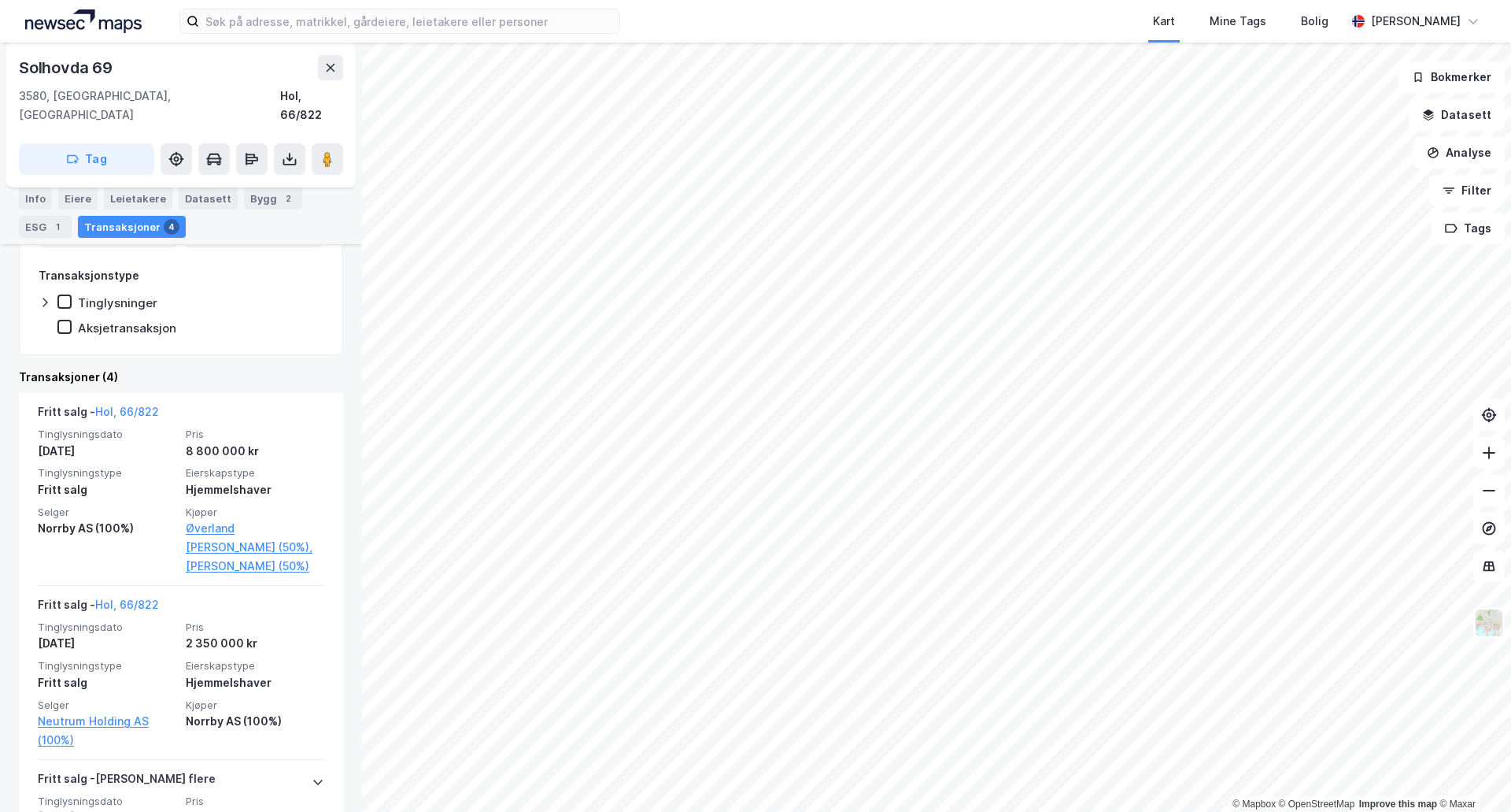
scroll to position [551, 0]
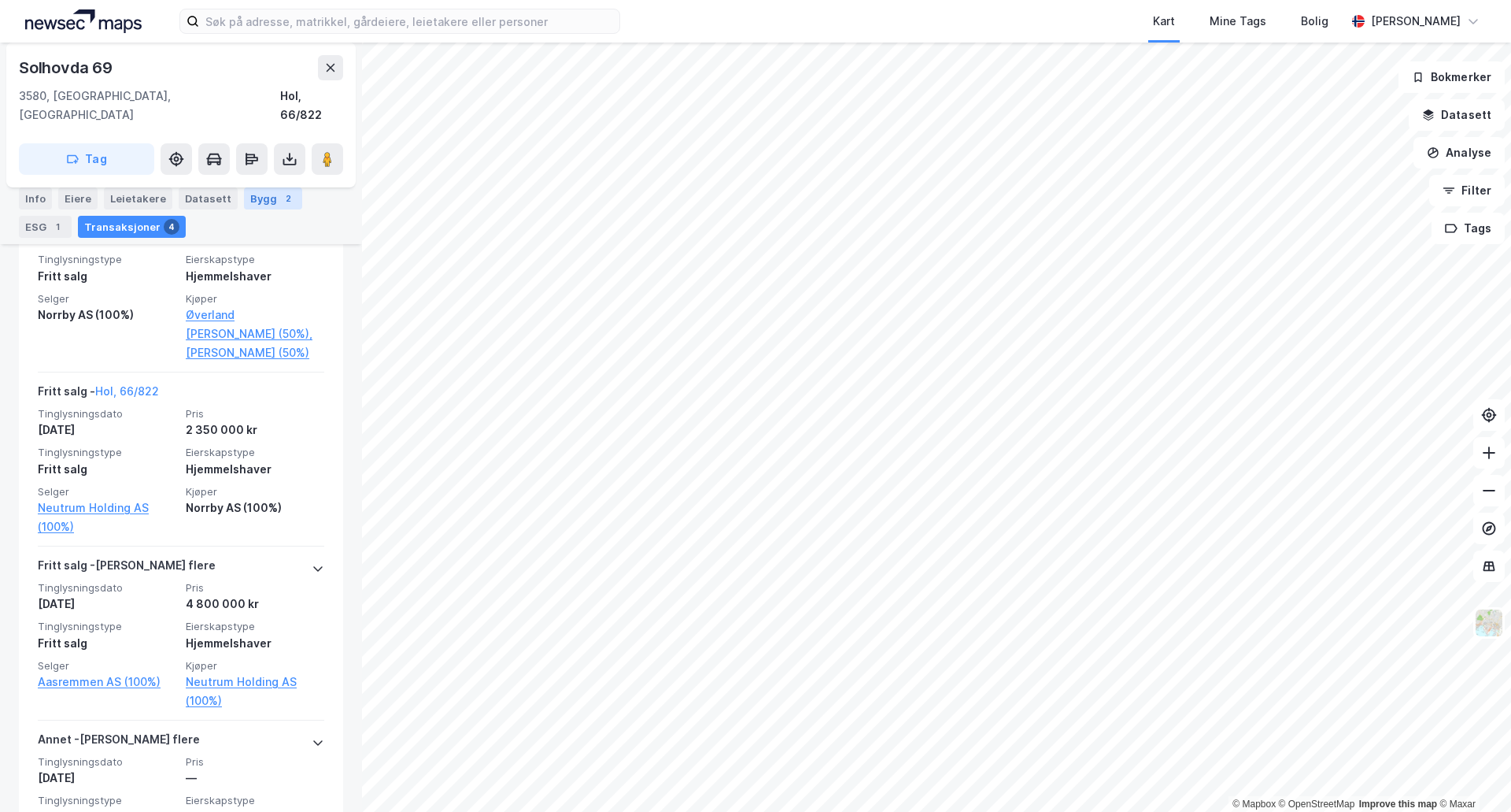
drag, startPoint x: 254, startPoint y: 201, endPoint x: 242, endPoint y: 205, distance: 12.6
click at [254, 200] on div "Bygg 2" at bounding box center [273, 198] width 59 height 22
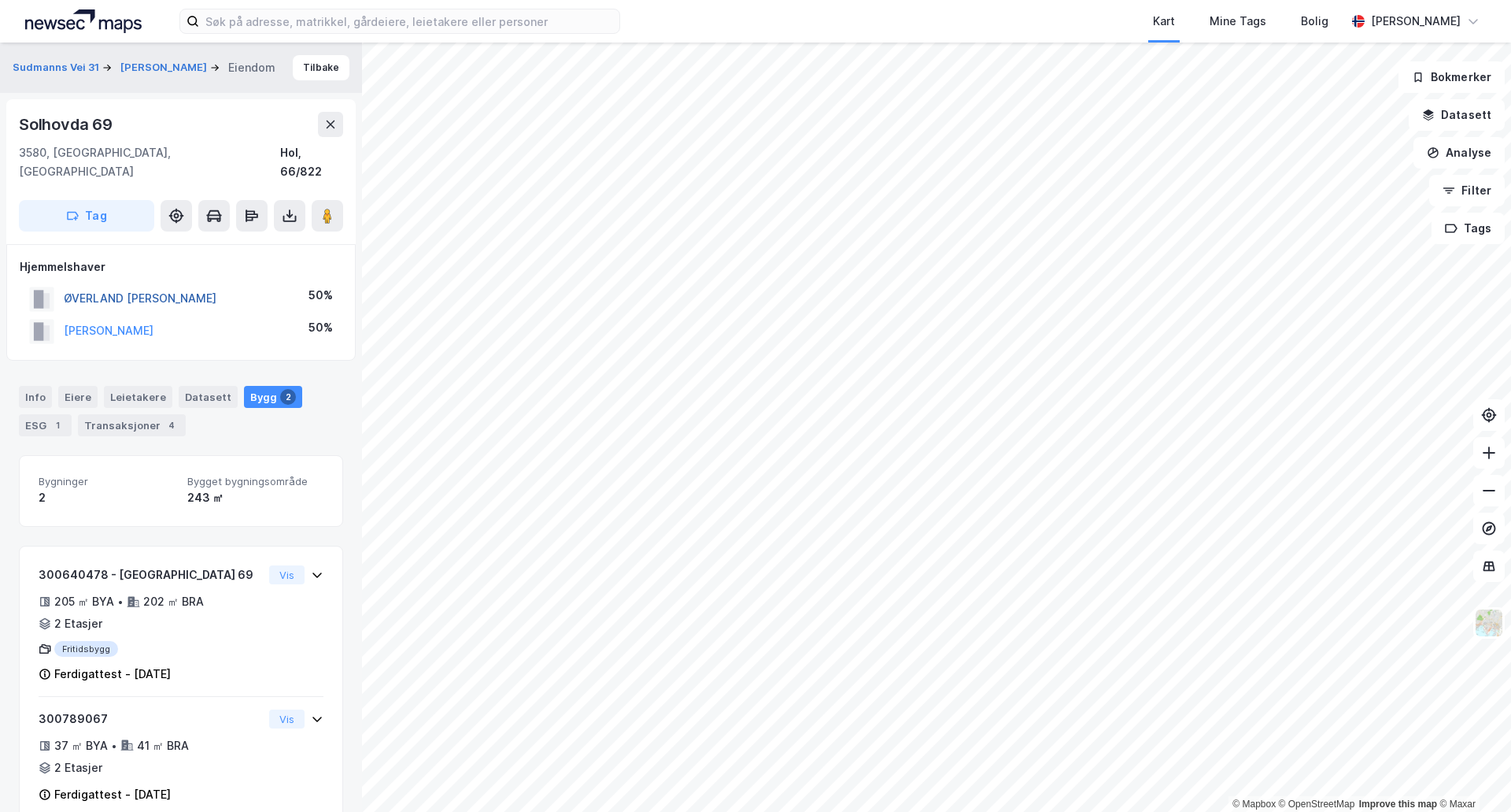
click at [0, 0] on button "ØVERLAND KJERSTI MOSSIGE" at bounding box center [0, 0] width 0 height 0
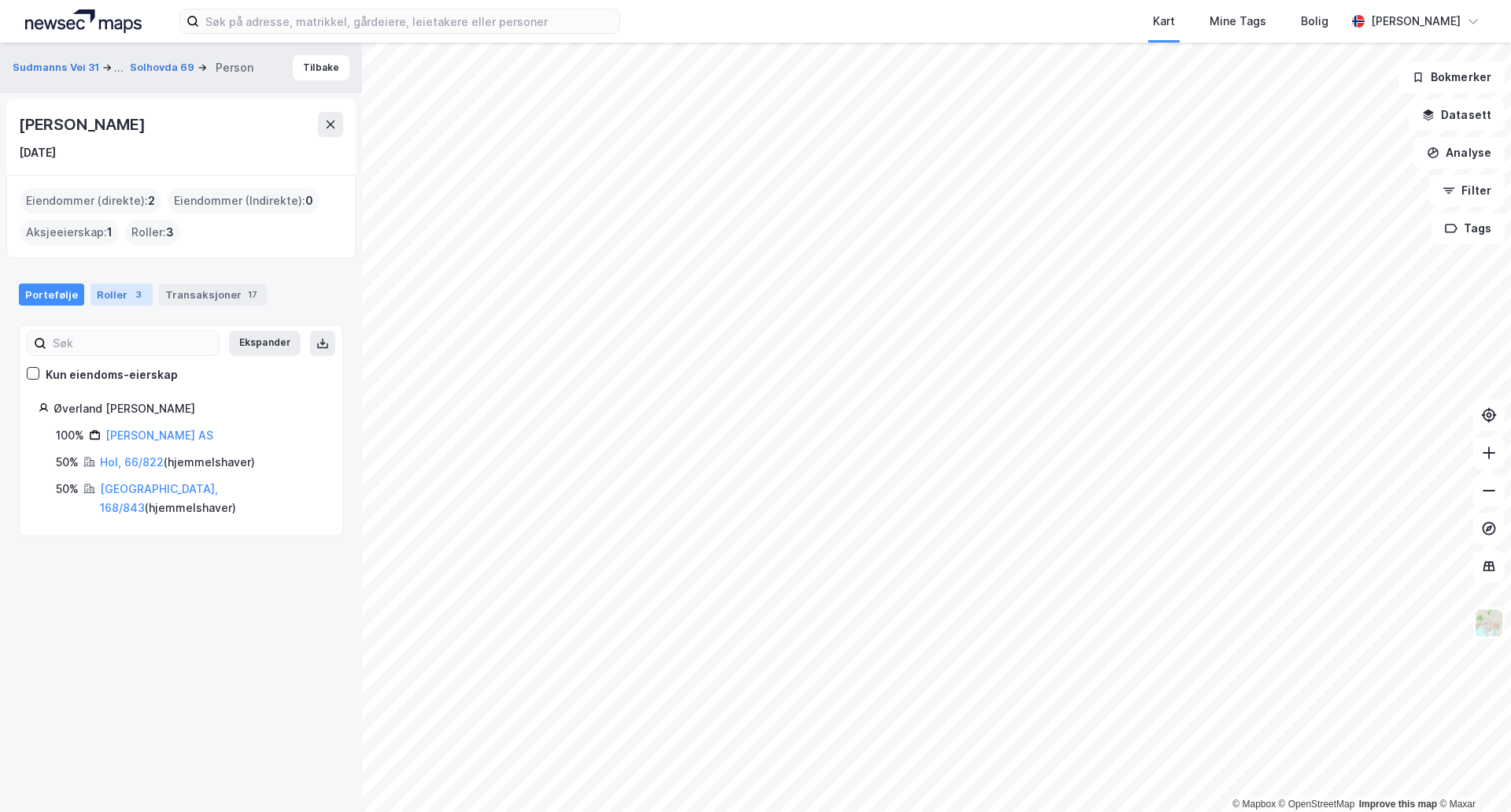
click at [131, 296] on div "3" at bounding box center [138, 294] width 16 height 16
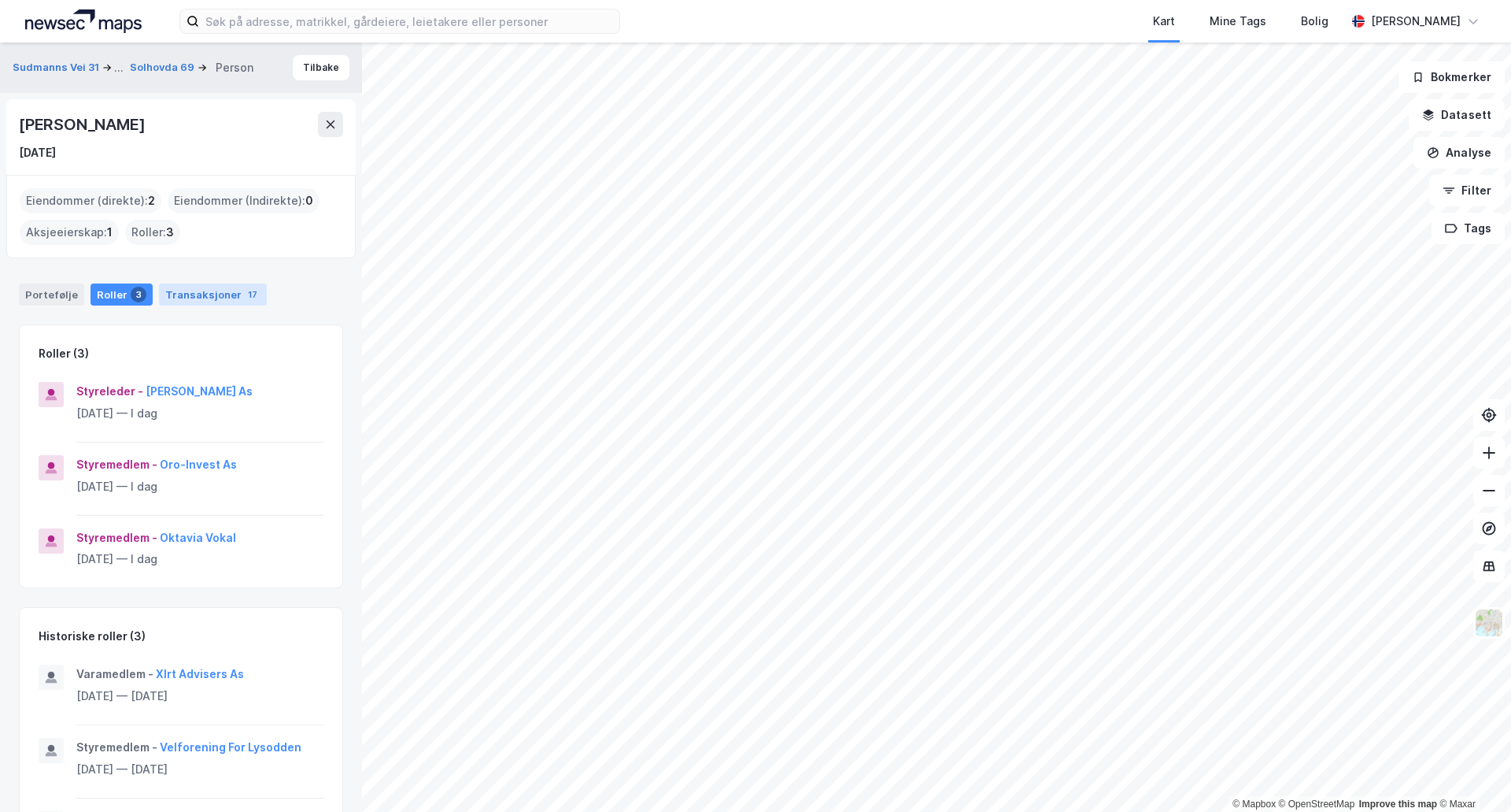
click at [208, 289] on div "Transaksjoner 17" at bounding box center [213, 294] width 108 height 22
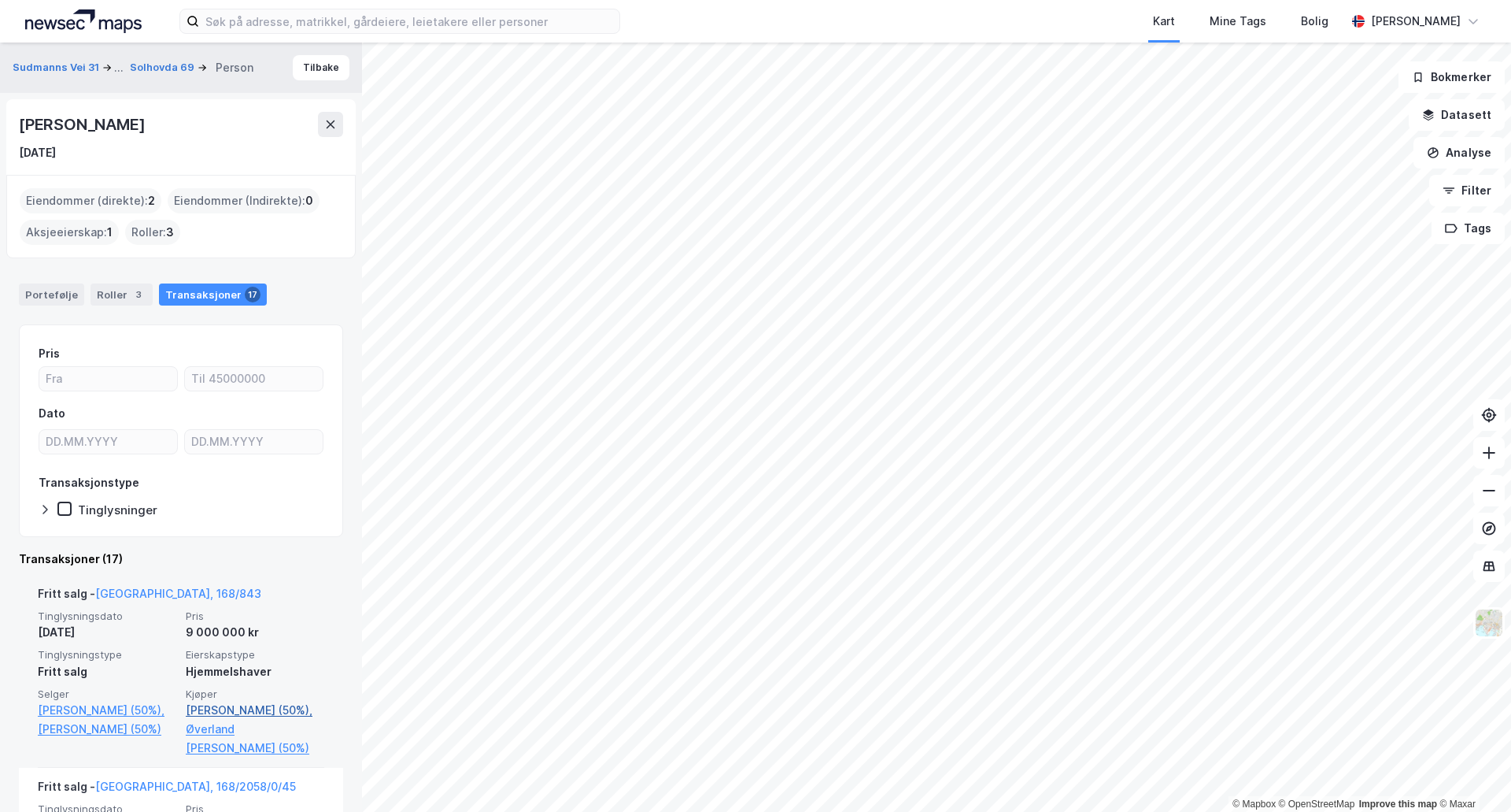
click at [223, 707] on link "Øverland Olav Rune (50%)," at bounding box center [255, 710] width 138 height 19
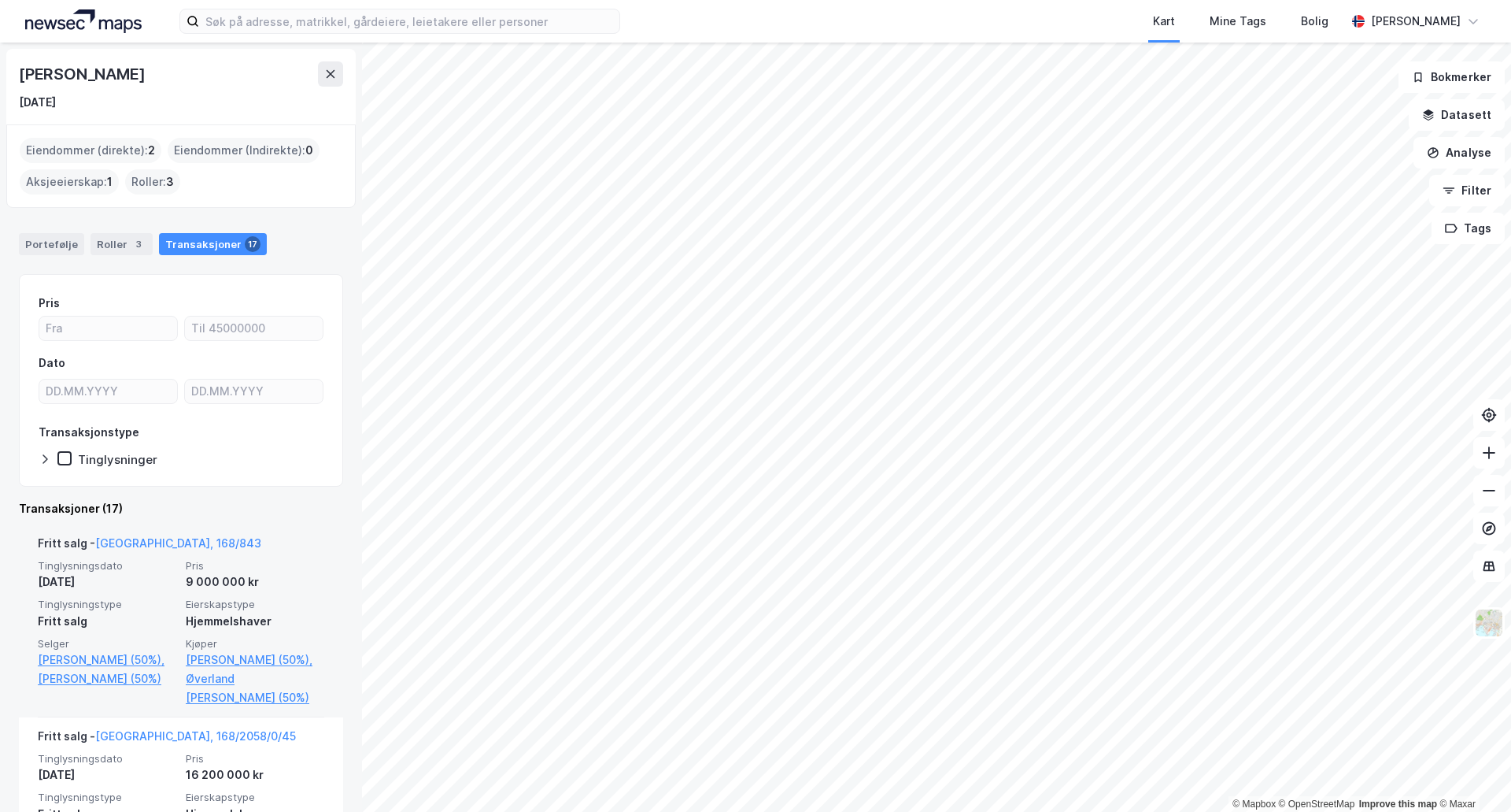
drag, startPoint x: 289, startPoint y: 413, endPoint x: 288, endPoint y: 422, distance: 9.1
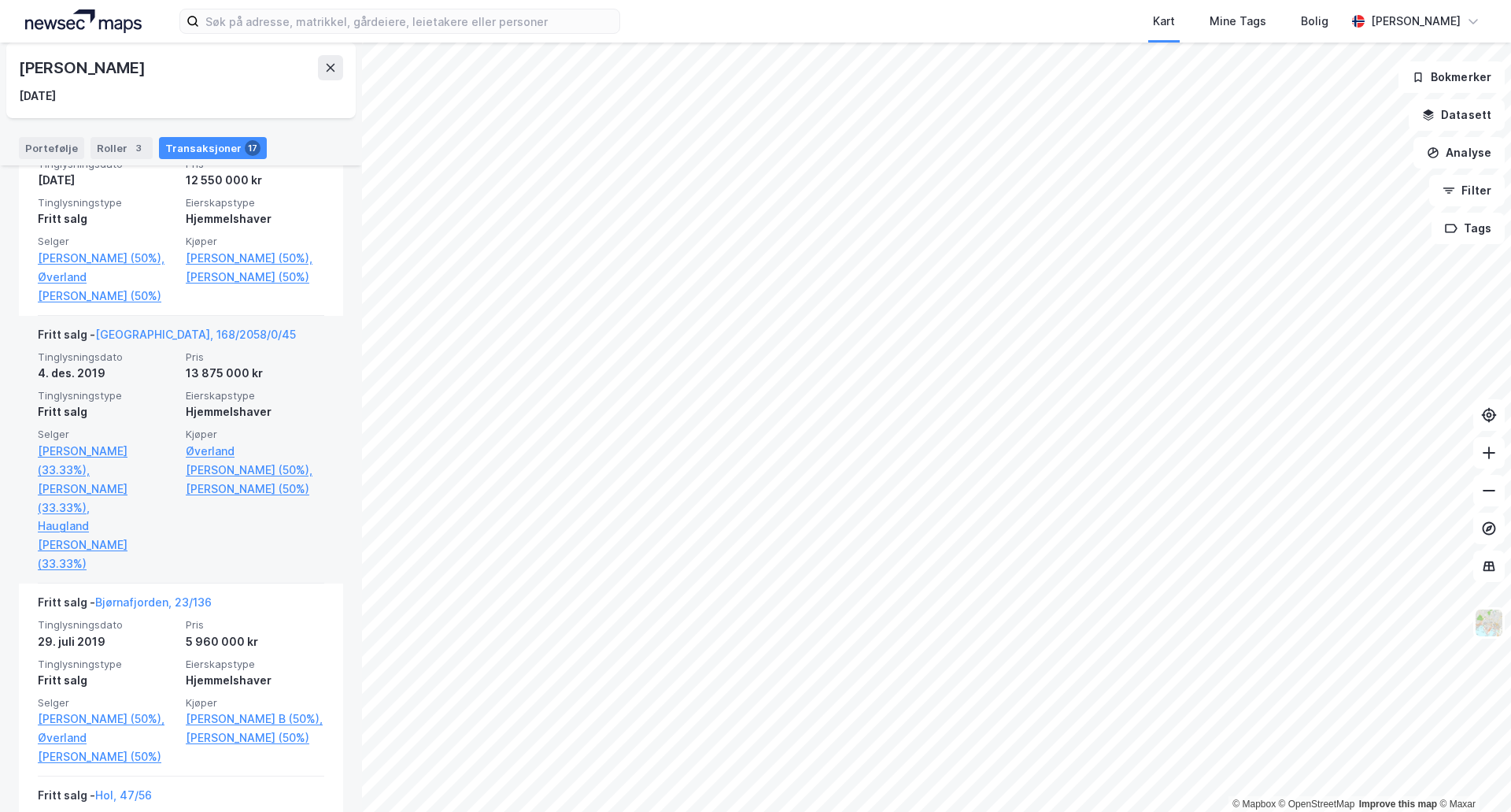
scroll to position [866, 0]
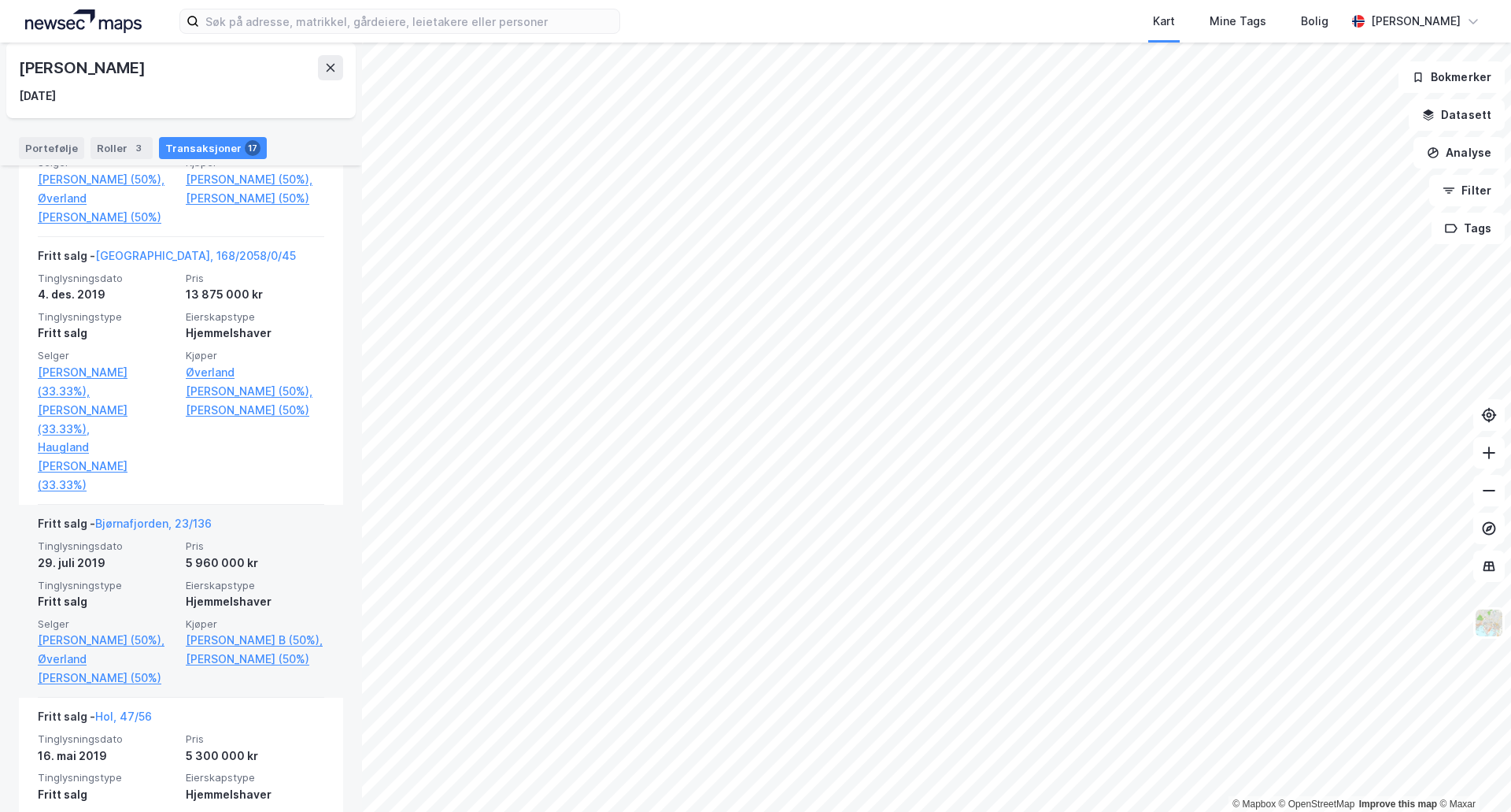
click at [190, 534] on div "Fritt salg - Bjørnafjorden, 23/136" at bounding box center [124, 527] width 174 height 26
click at [188, 530] on link "Bjørnafjorden, 23/136" at bounding box center [153, 523] width 116 height 13
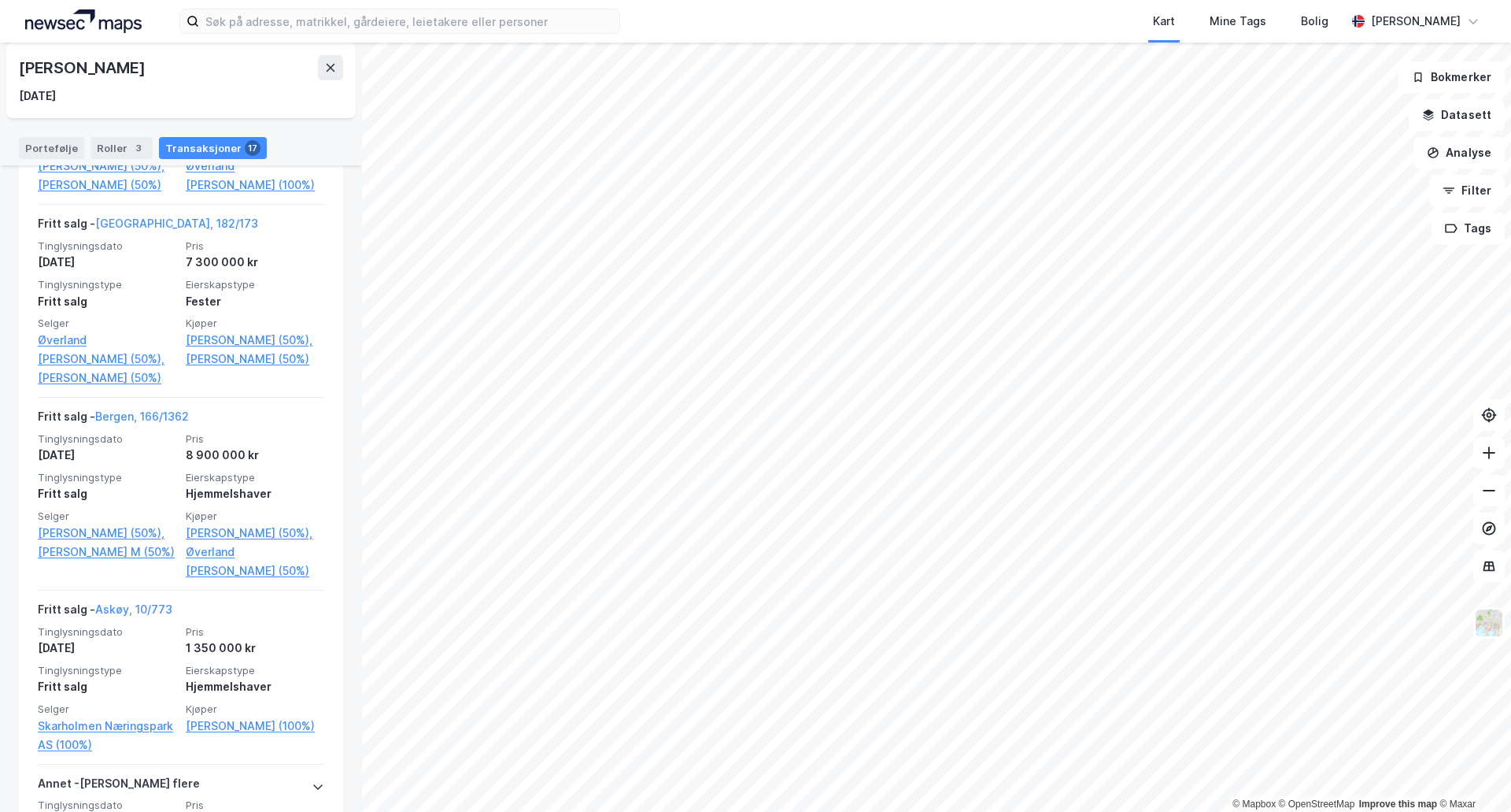
scroll to position [2440, 0]
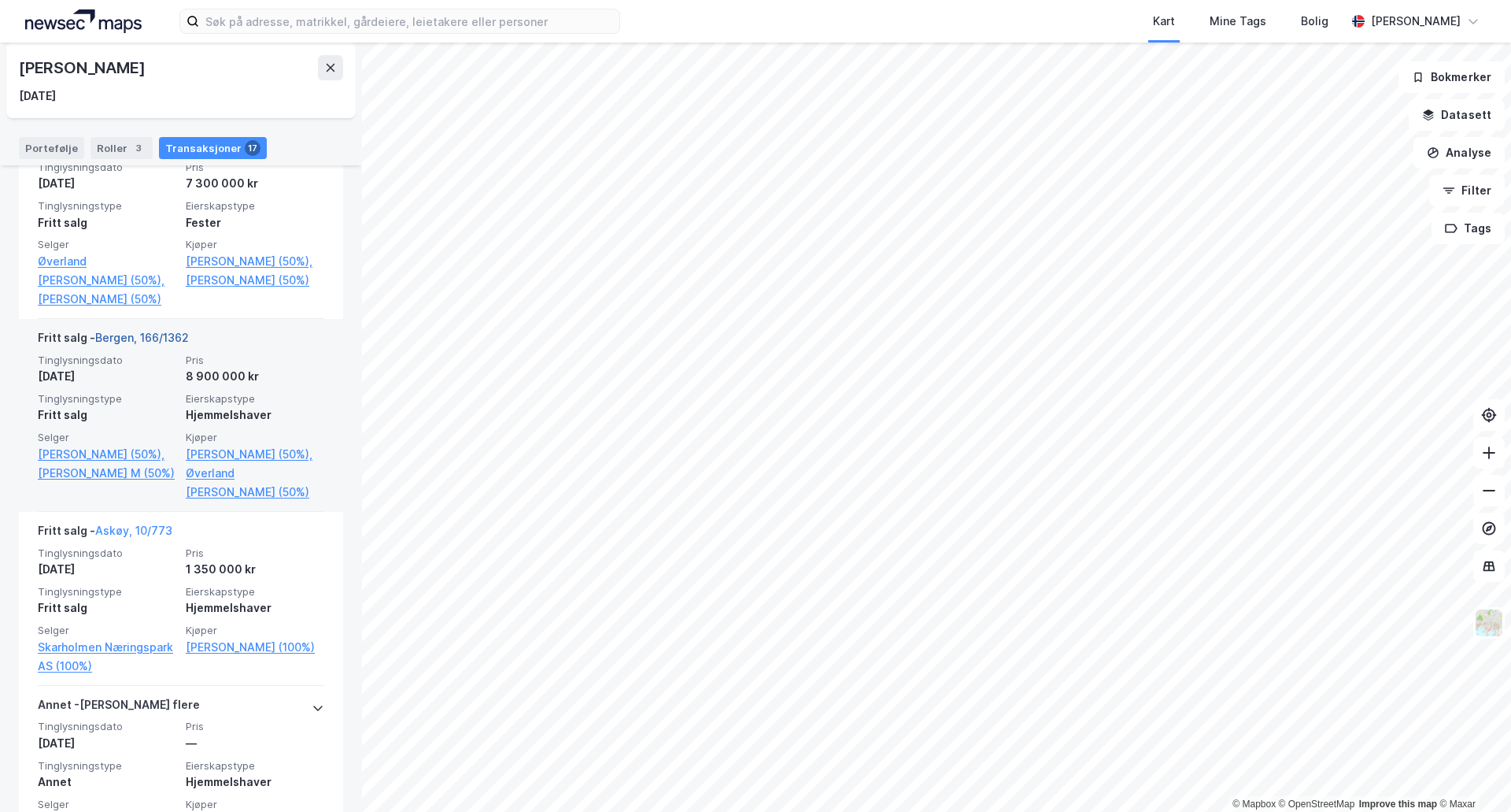
click at [159, 344] on link "Bergen, 166/1362" at bounding box center [143, 337] width 94 height 13
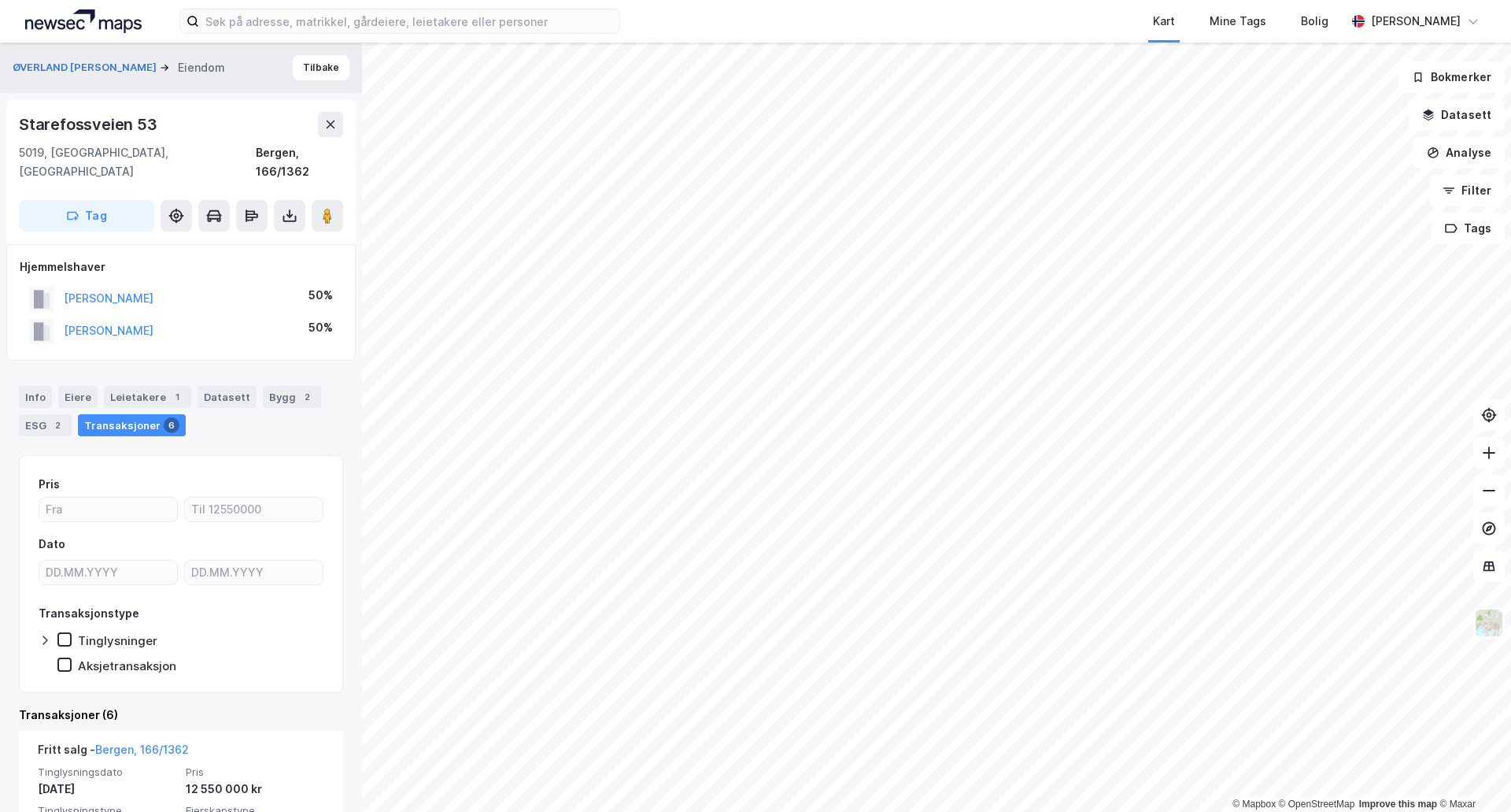
click at [82, 129] on div "Starefossveien 53" at bounding box center [90, 124] width 142 height 26
click at [82, 128] on div "Starefossveien 53" at bounding box center [90, 124] width 142 height 26
copy div "Starefossveien 53"
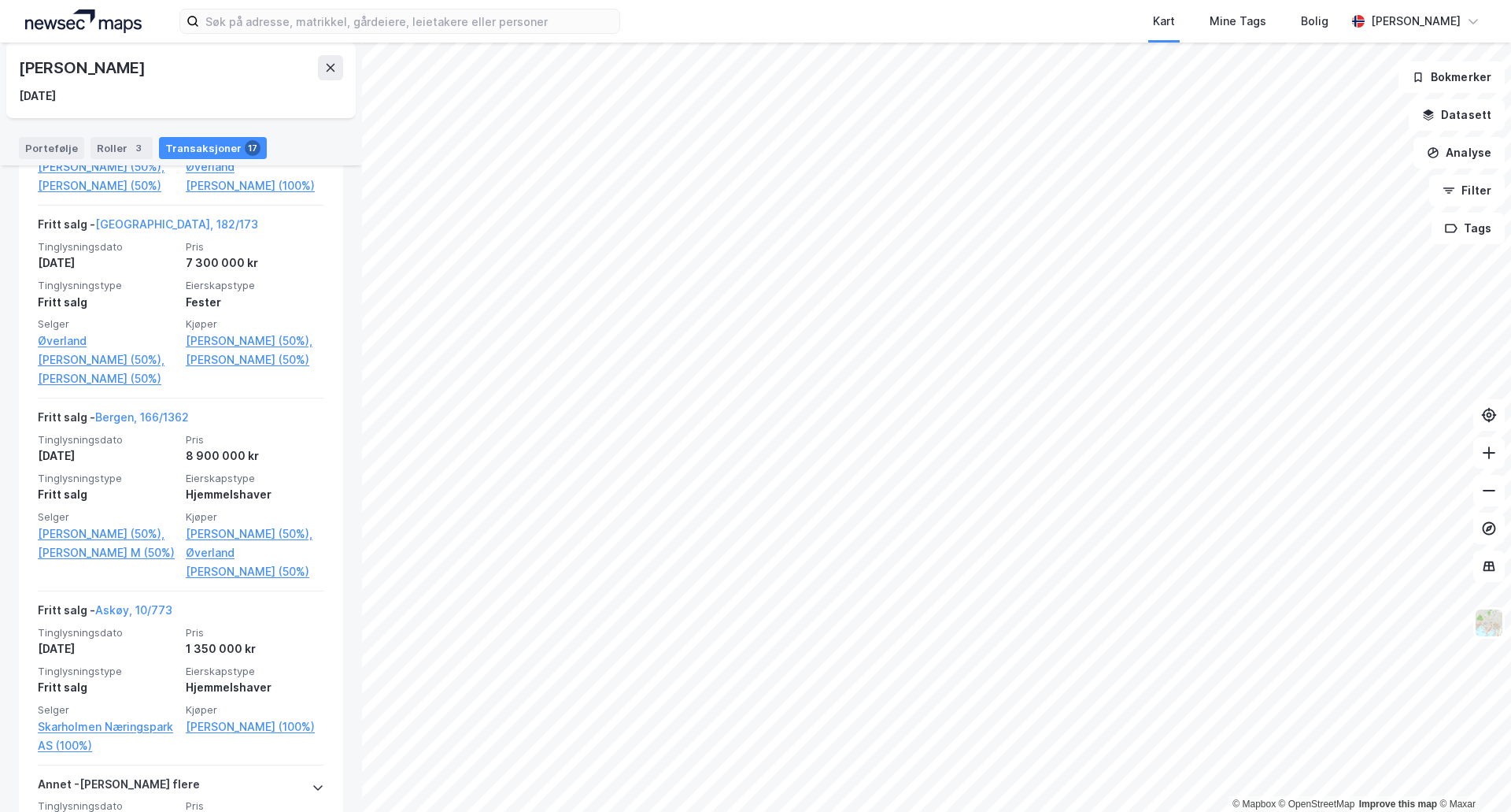
scroll to position [2362, 0]
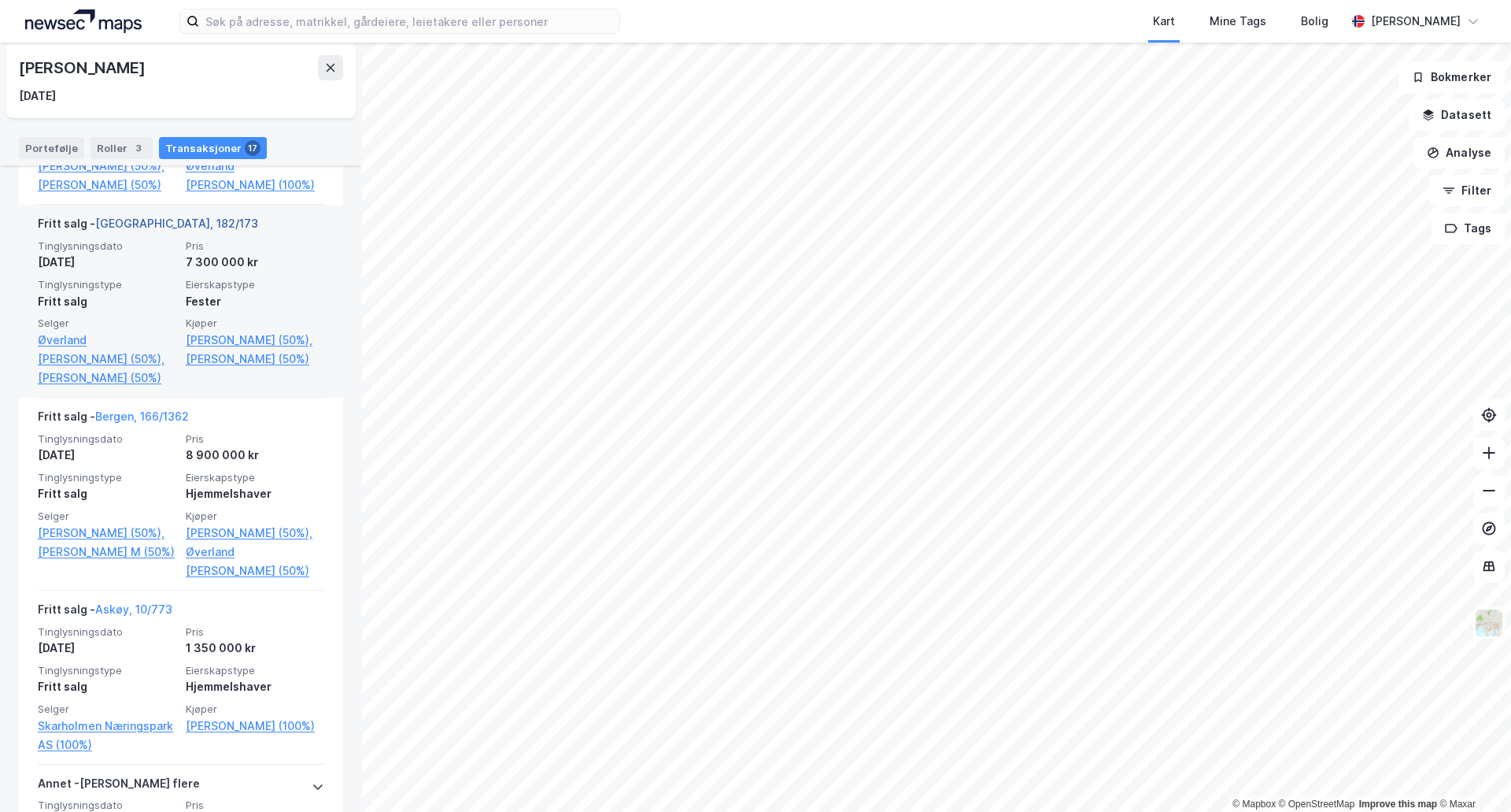
click at [154, 230] on link "Bergen, 182/173" at bounding box center [177, 223] width 163 height 13
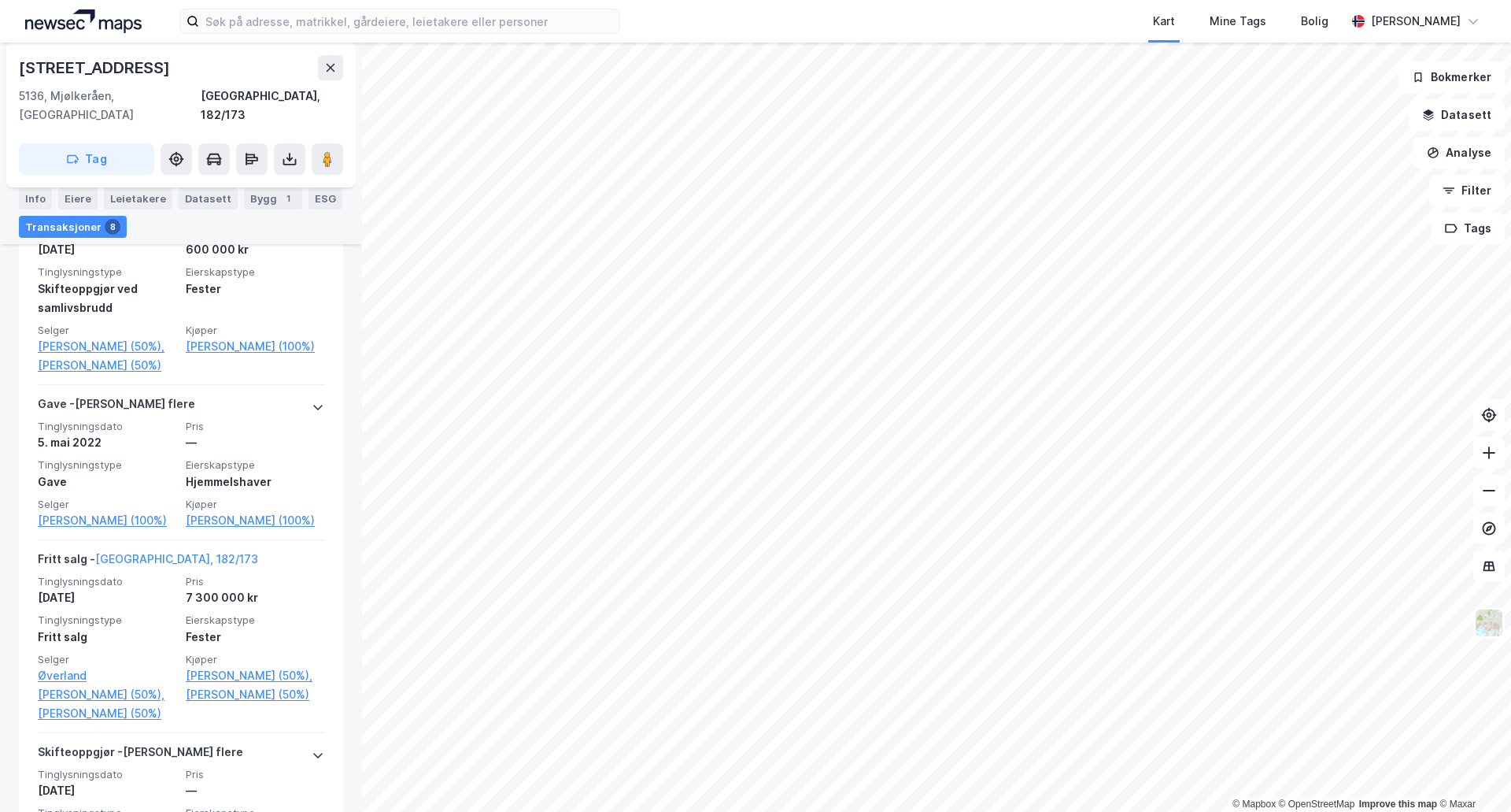
scroll to position [472, 0]
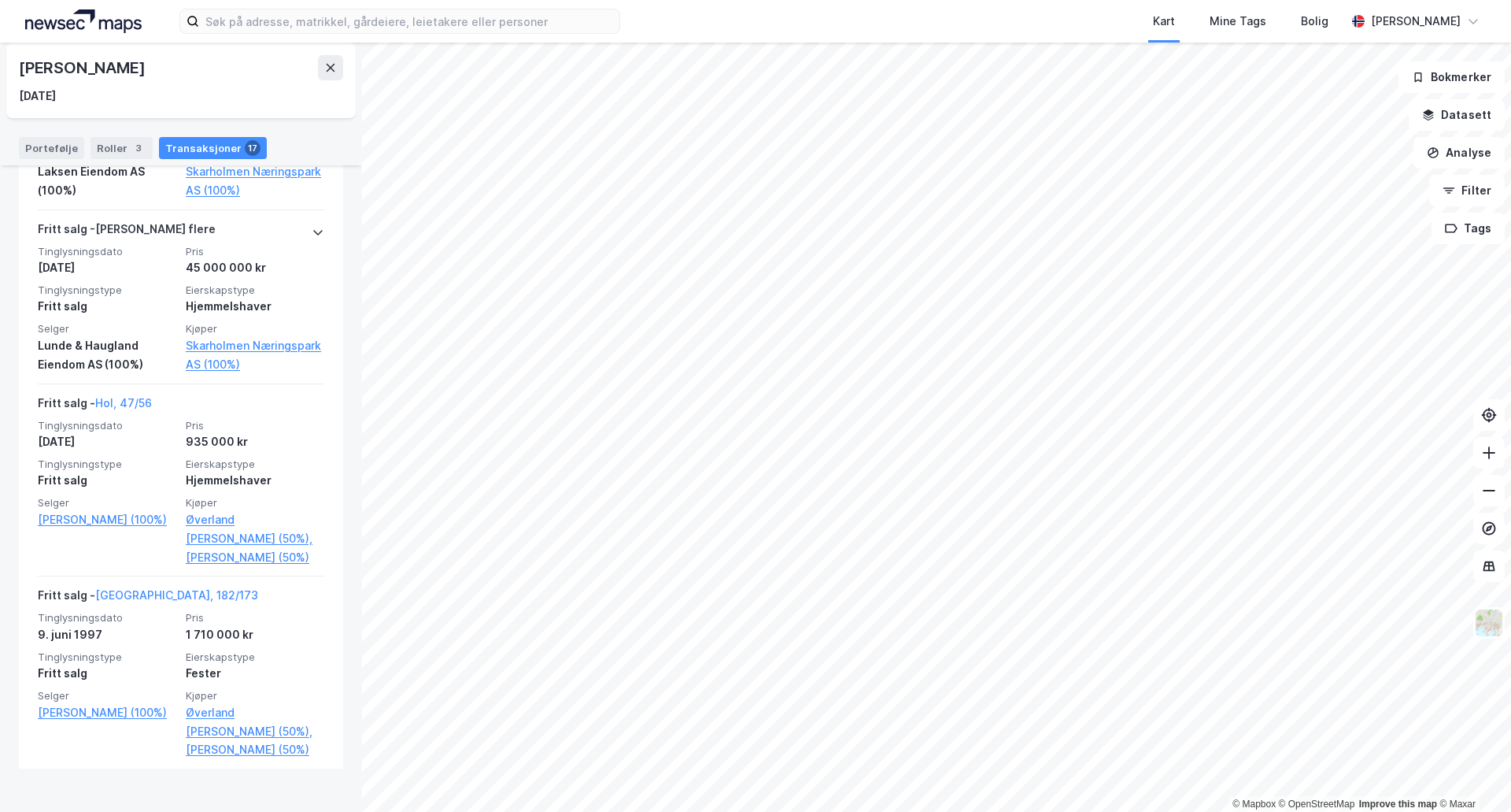
scroll to position [3100, 0]
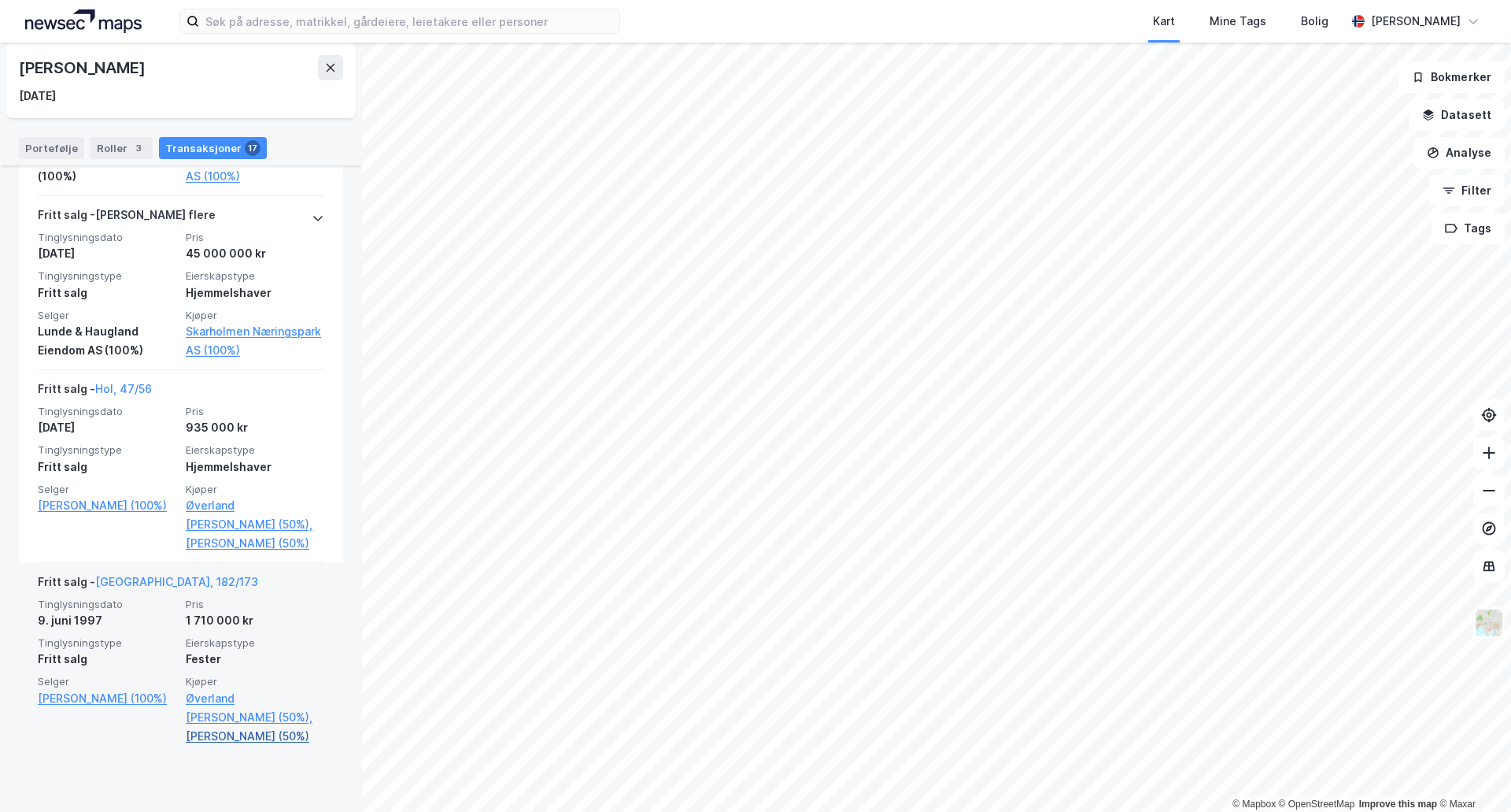
click at [229, 745] on link "Øverland Olav Rune (50%)" at bounding box center [255, 735] width 138 height 19
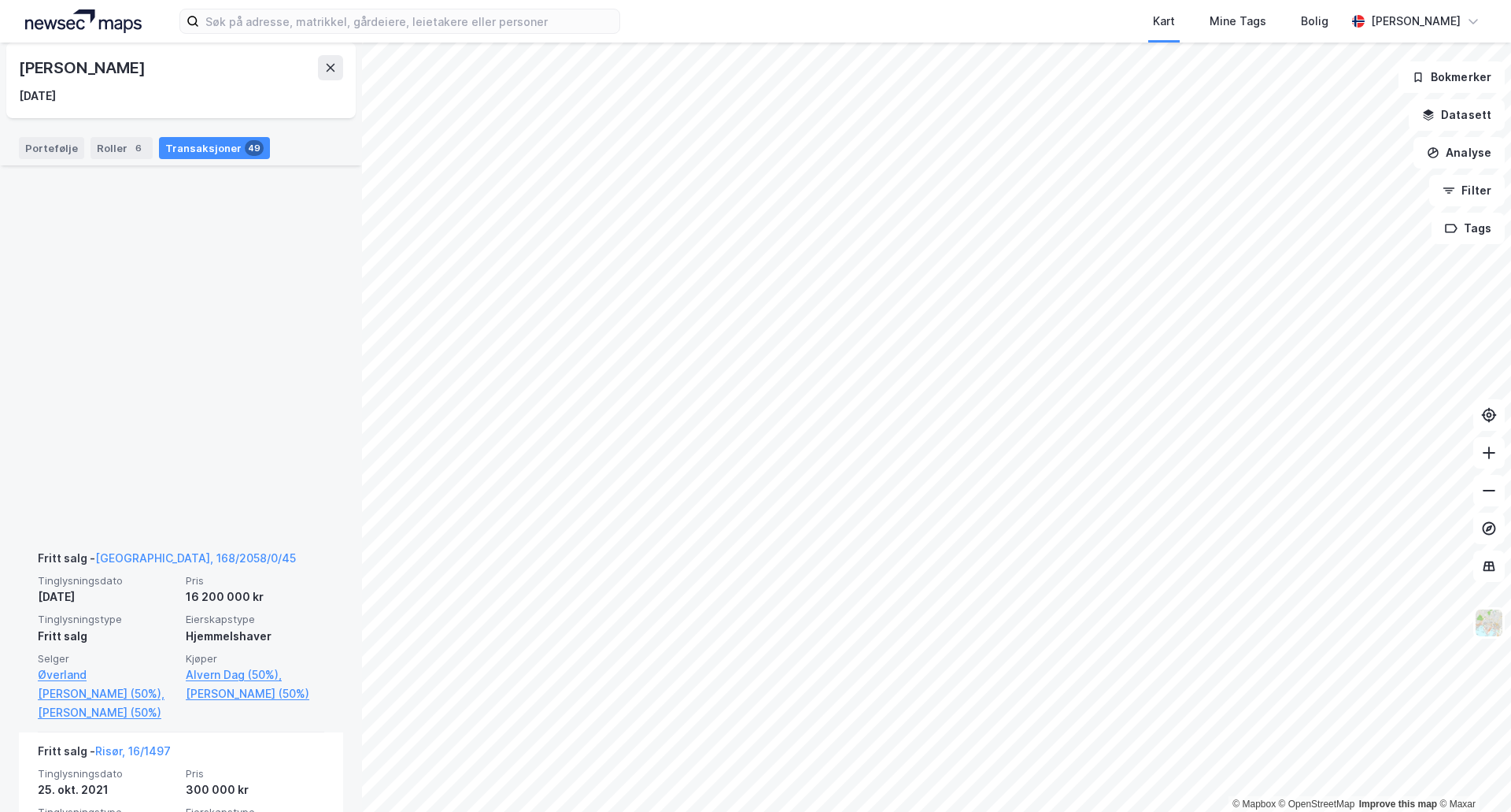
scroll to position [2112, 0]
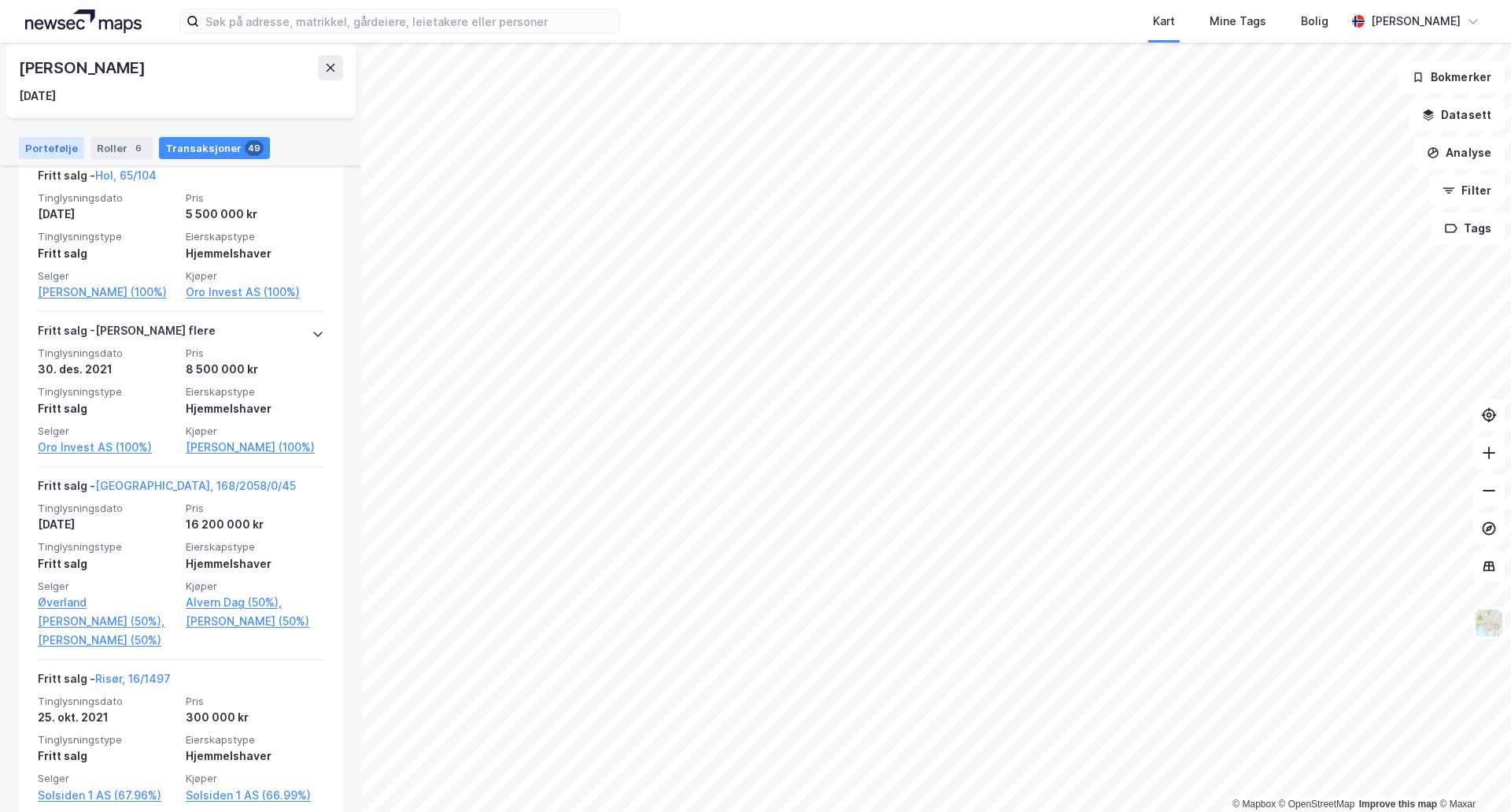
click at [35, 148] on div "Portefølje" at bounding box center [51, 148] width 65 height 22
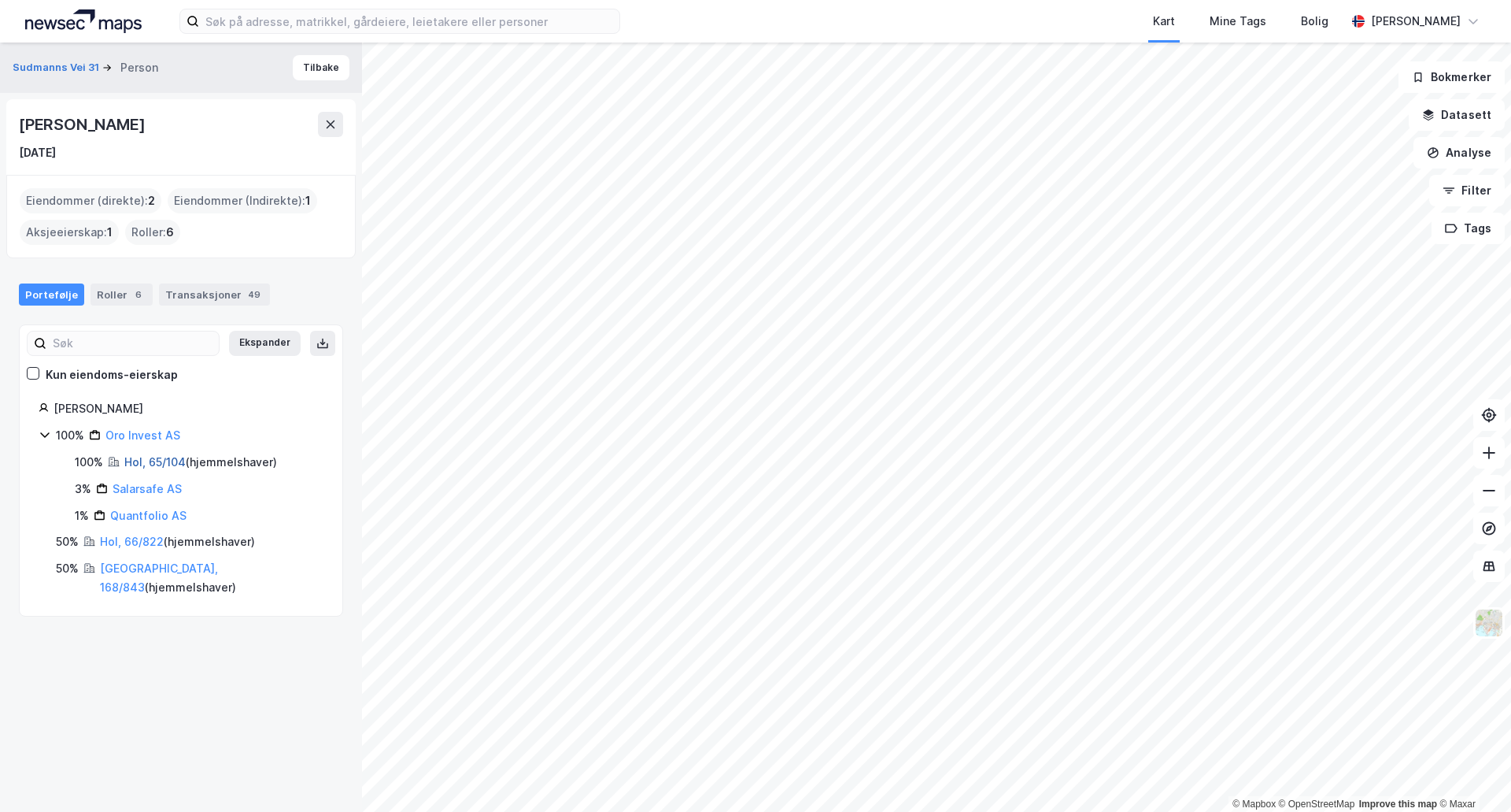
click at [141, 462] on link "Hol, 65/104" at bounding box center [155, 462] width 61 height 13
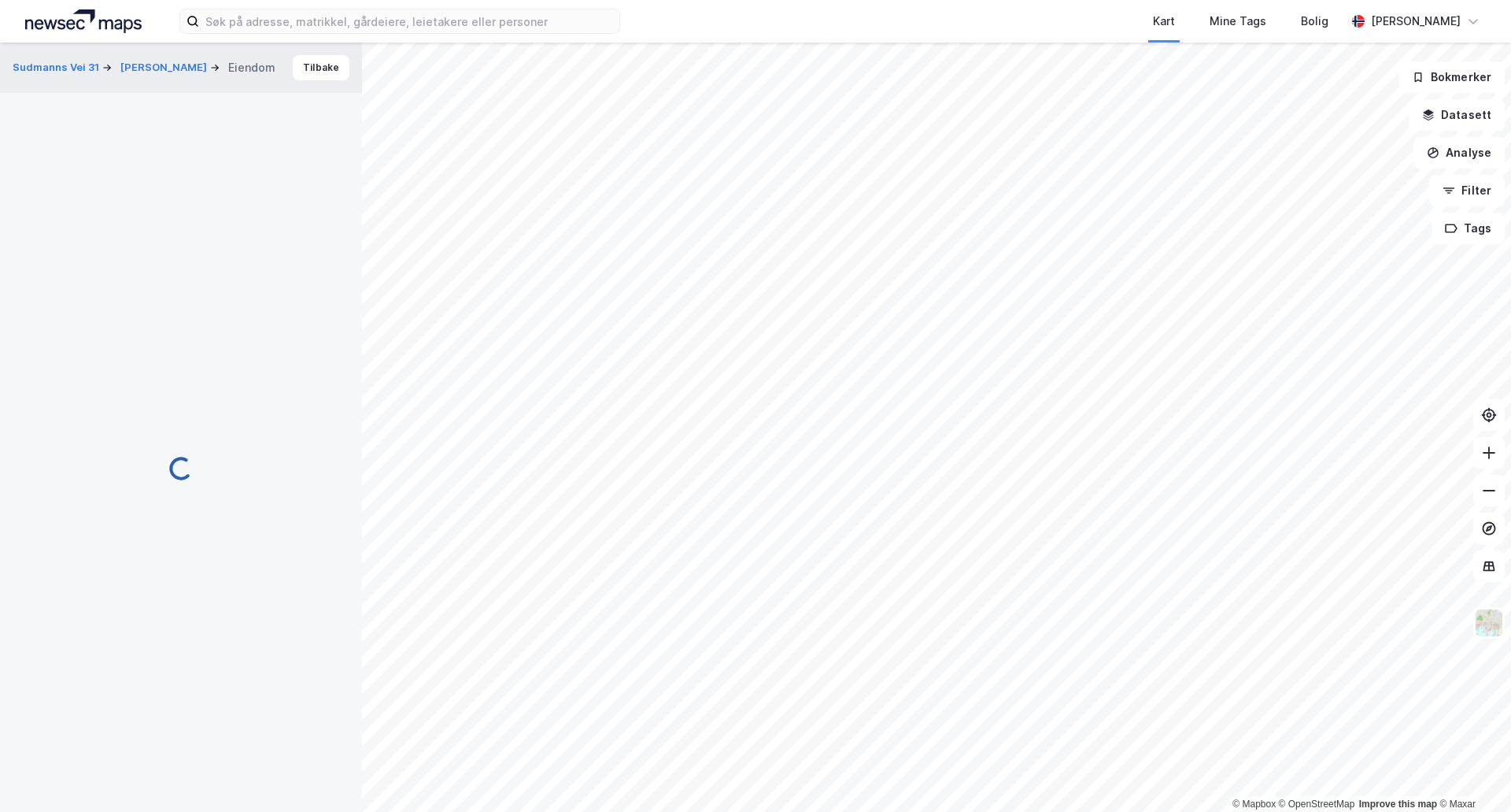
scroll to position [96, 0]
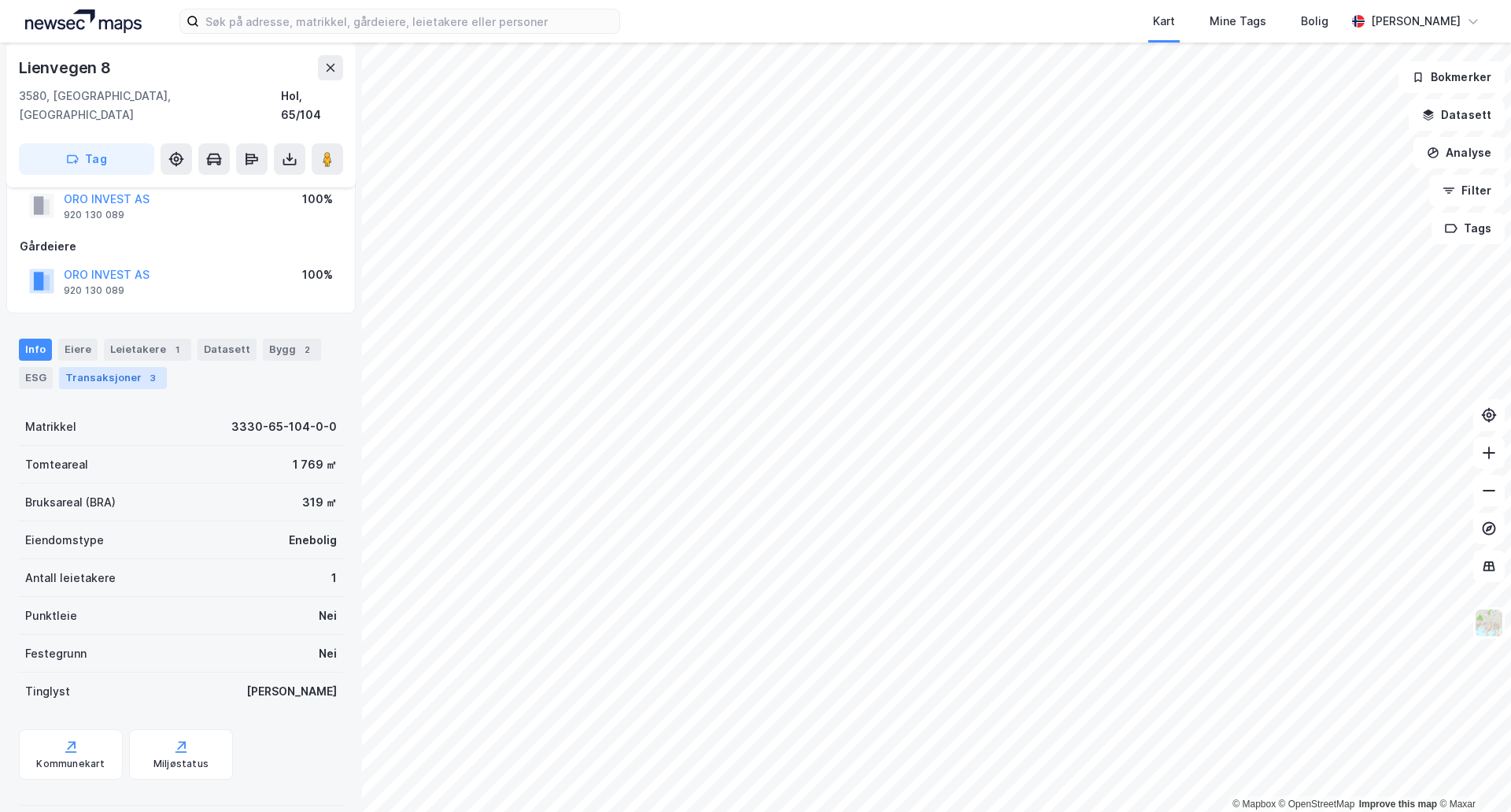
click at [126, 367] on div "Transaksjoner 3" at bounding box center [113, 378] width 108 height 22
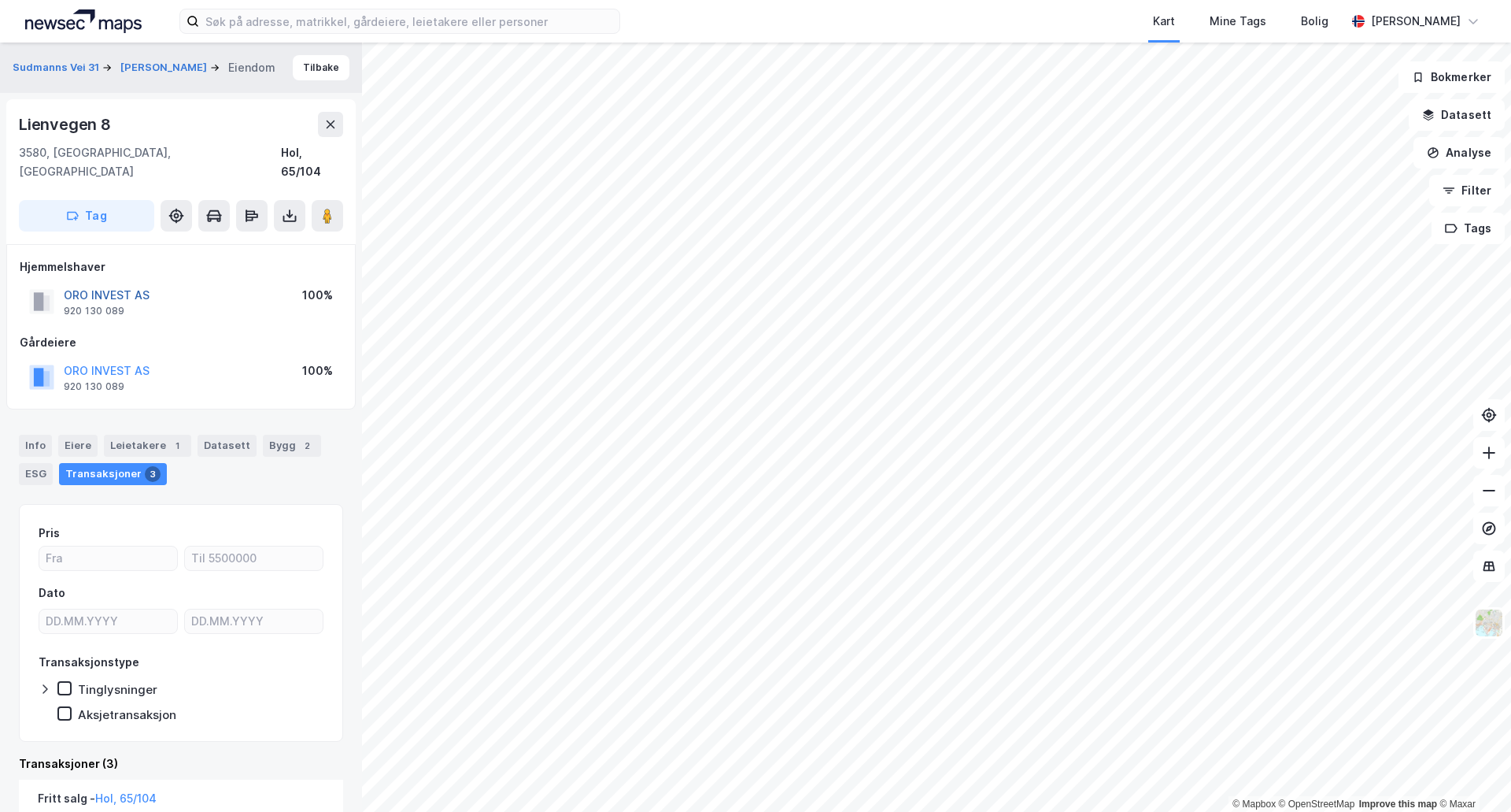
click at [0, 0] on button "ORO INVEST AS" at bounding box center [0, 0] width 0 height 0
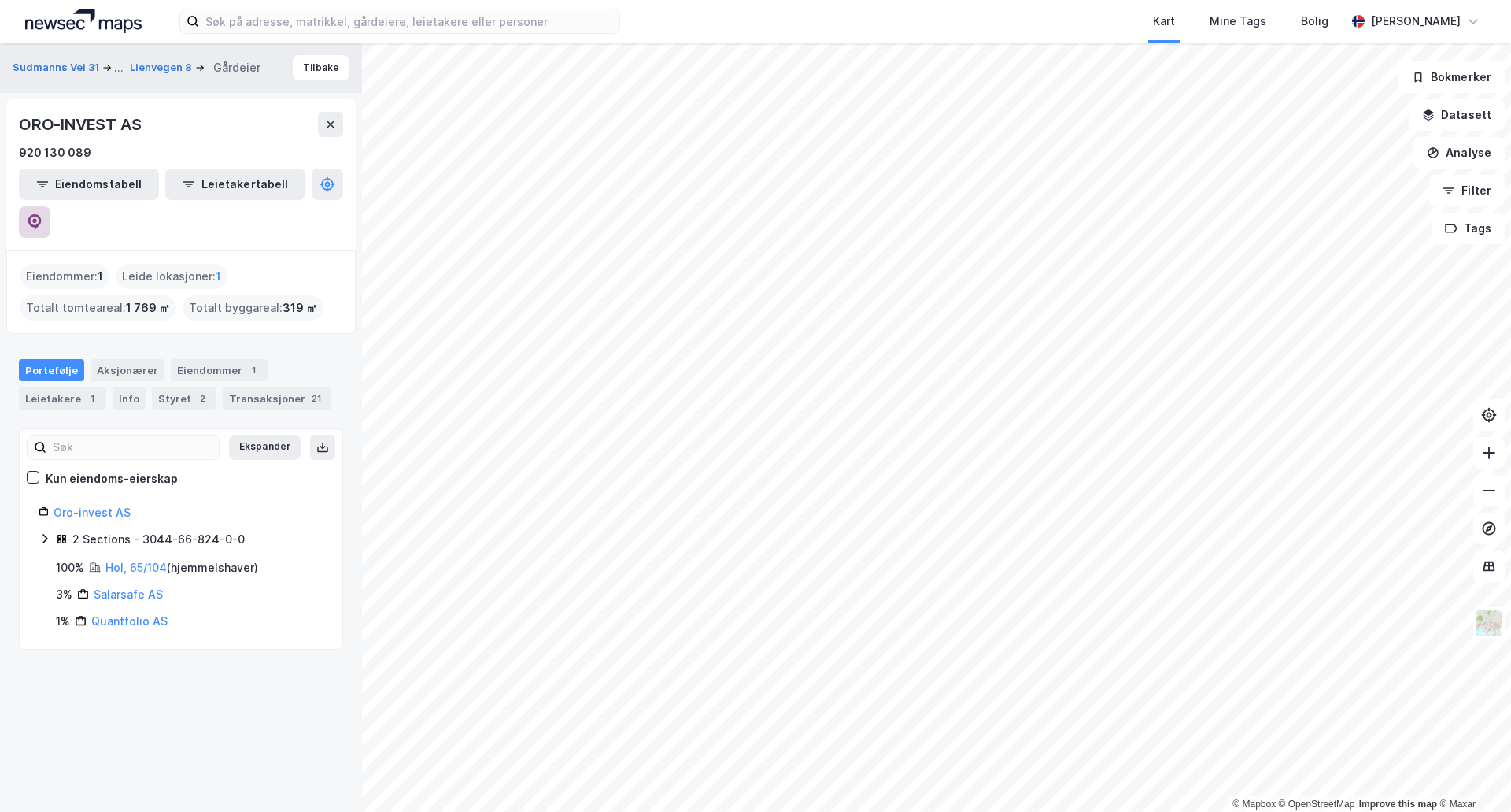
click at [43, 214] on icon at bounding box center [34, 222] width 16 height 16
drag, startPoint x: 120, startPoint y: 333, endPoint x: 122, endPoint y: 340, distance: 7.3
click at [120, 359] on div "Aksjonærer" at bounding box center [128, 369] width 74 height 22
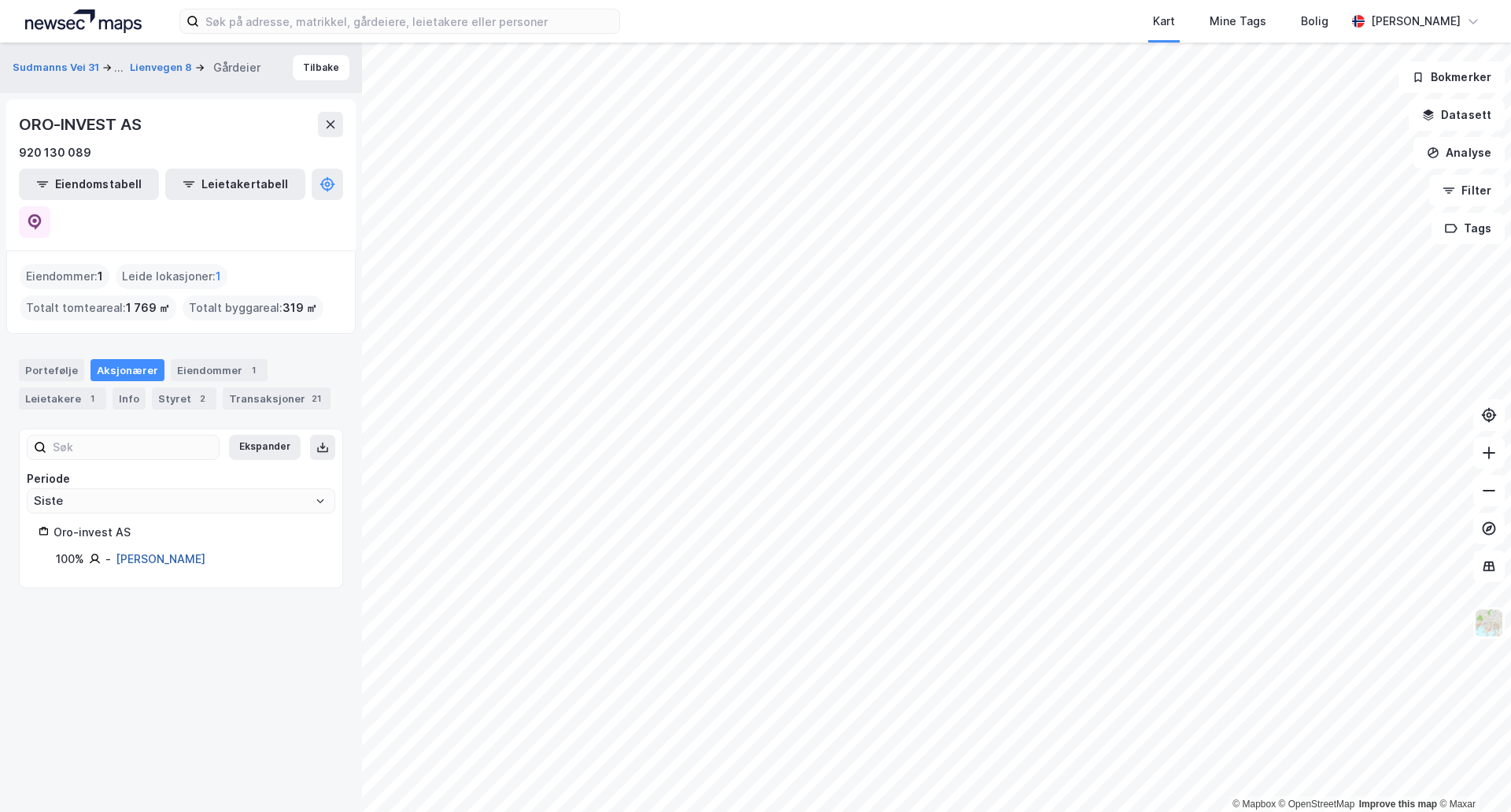
click at [149, 550] on div "Øverland Olav Rune" at bounding box center [160, 559] width 90 height 19
click at [151, 552] on link "Øverland Olav Rune" at bounding box center [160, 558] width 90 height 13
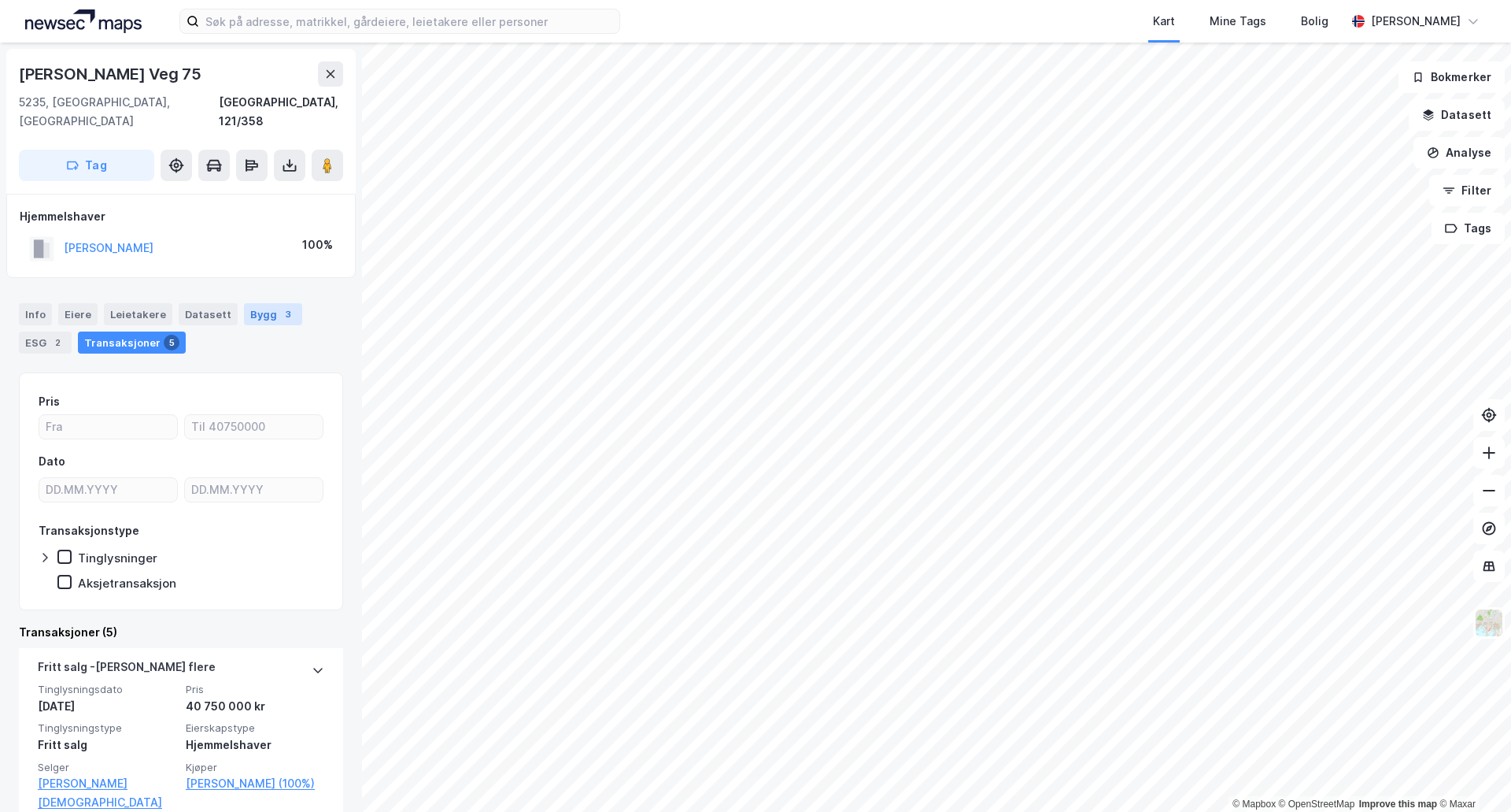
click at [260, 303] on div "Bygg 3" at bounding box center [273, 314] width 59 height 22
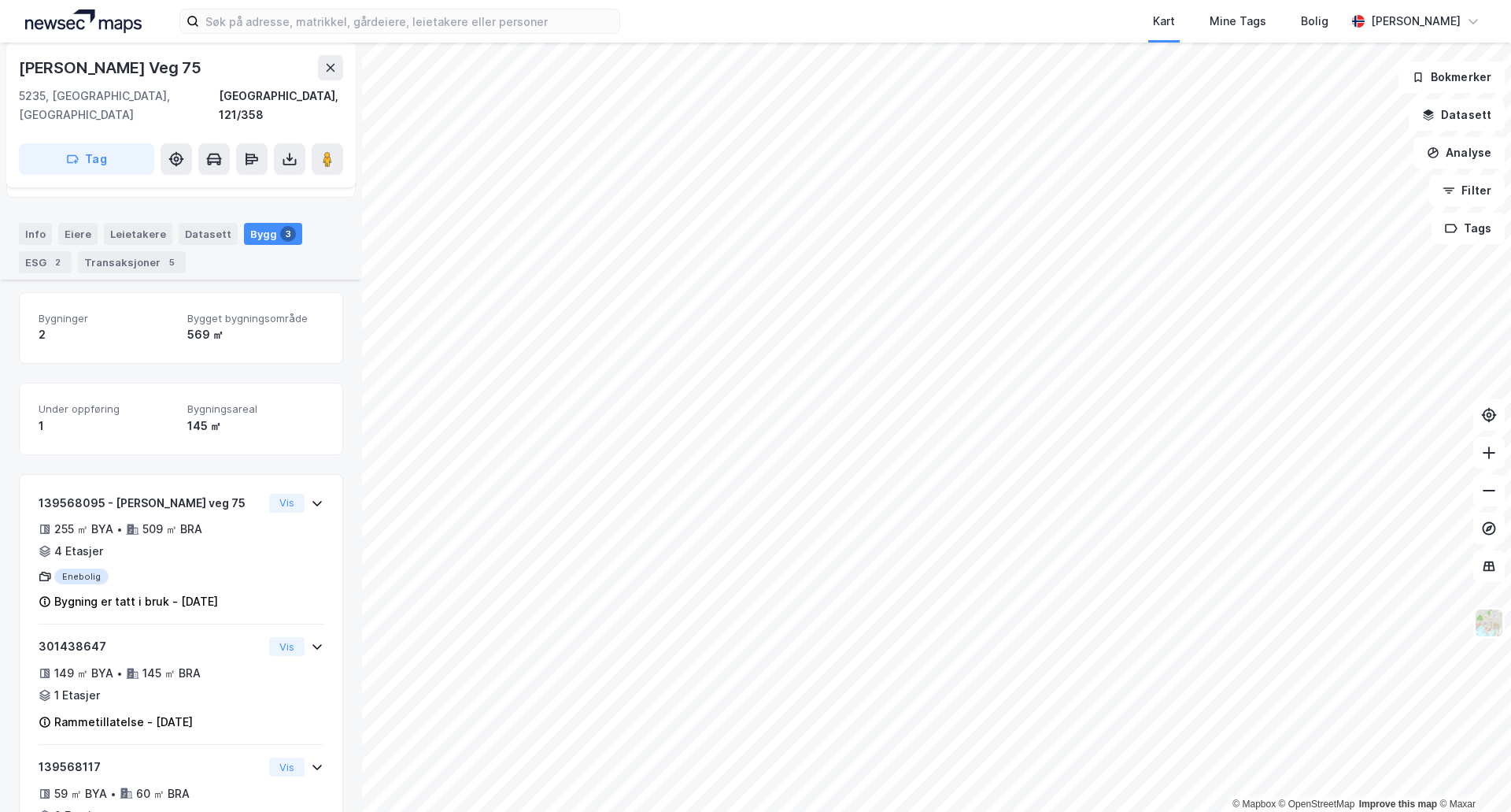
scroll to position [140, 0]
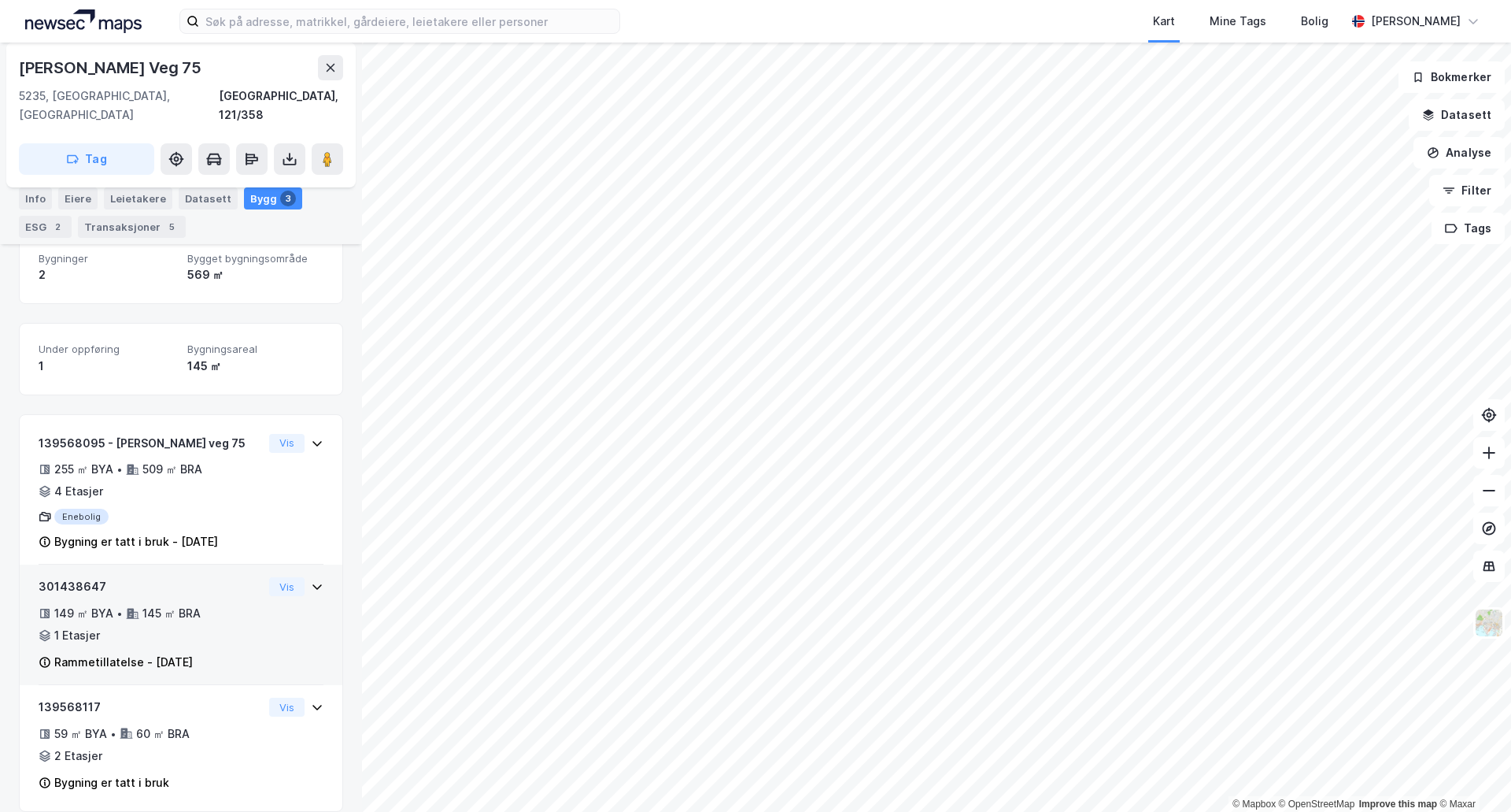
click at [269, 621] on div "301438647 149 ㎡ BYA • 145 ㎡ BRA • 1 Etasjer Rammetillatelse - 23. jan. 2025 Vis" at bounding box center [181, 631] width 285 height 108
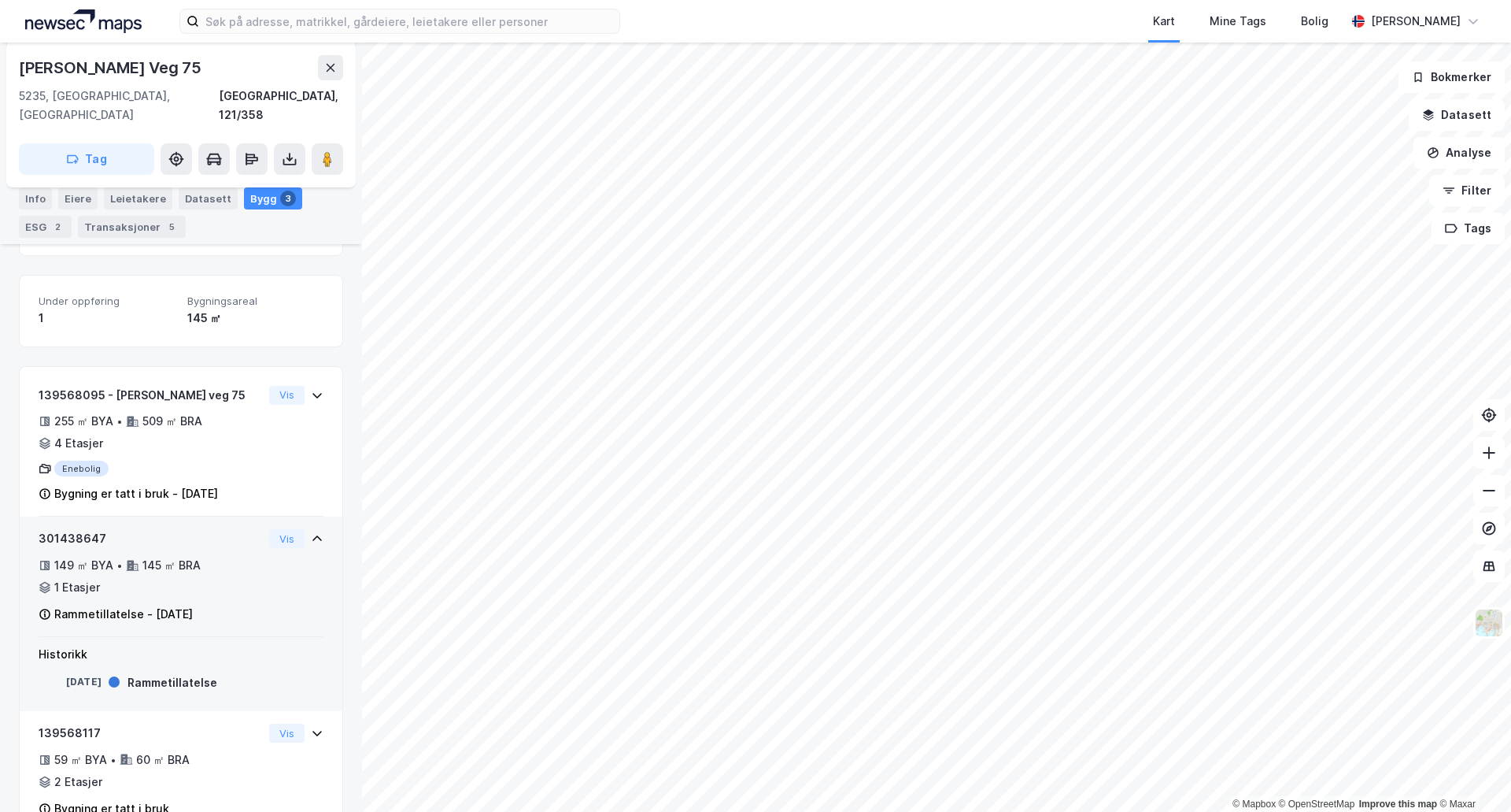
scroll to position [214, 0]
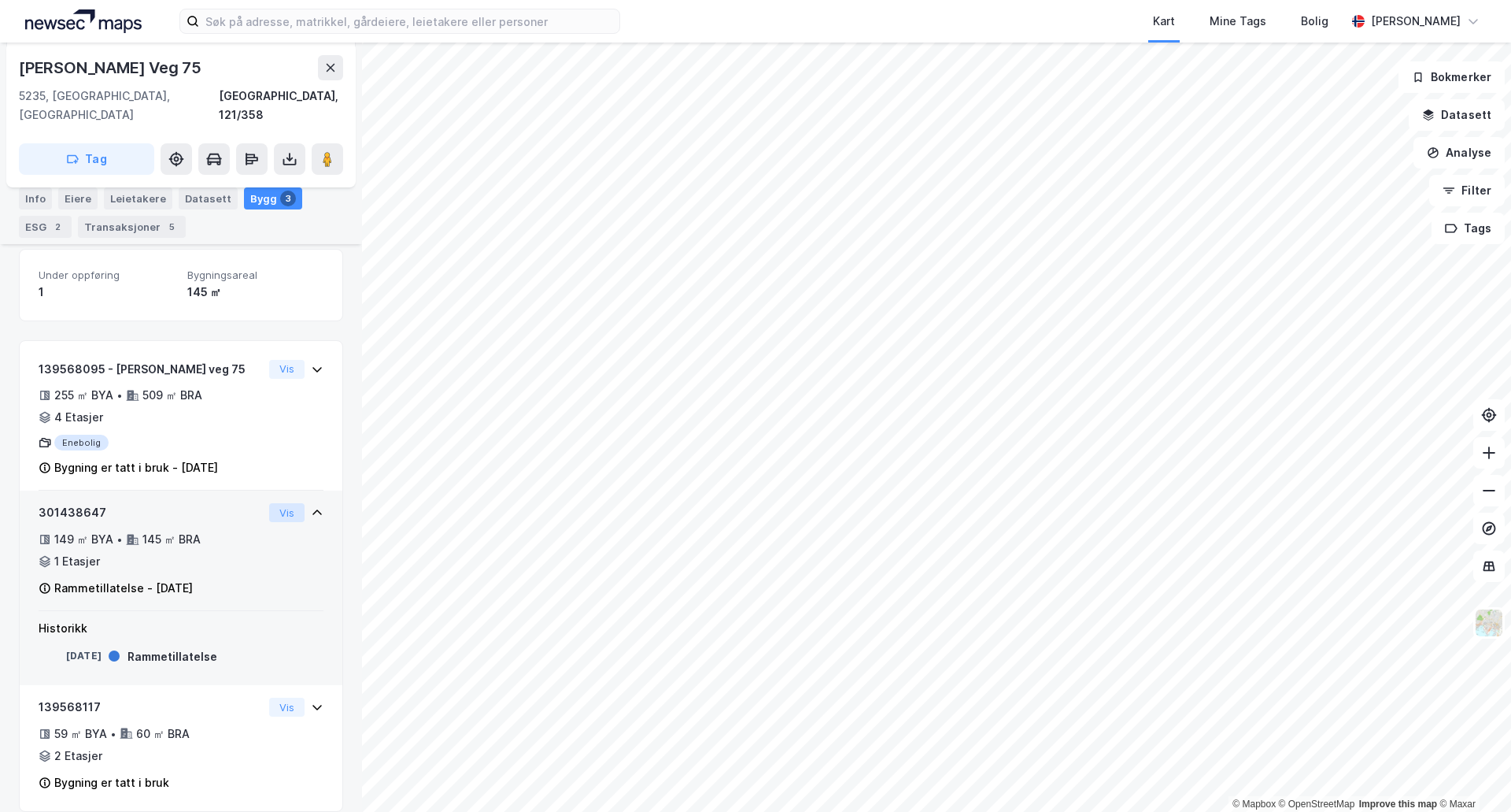
click at [280, 503] on button "Vis" at bounding box center [287, 512] width 35 height 19
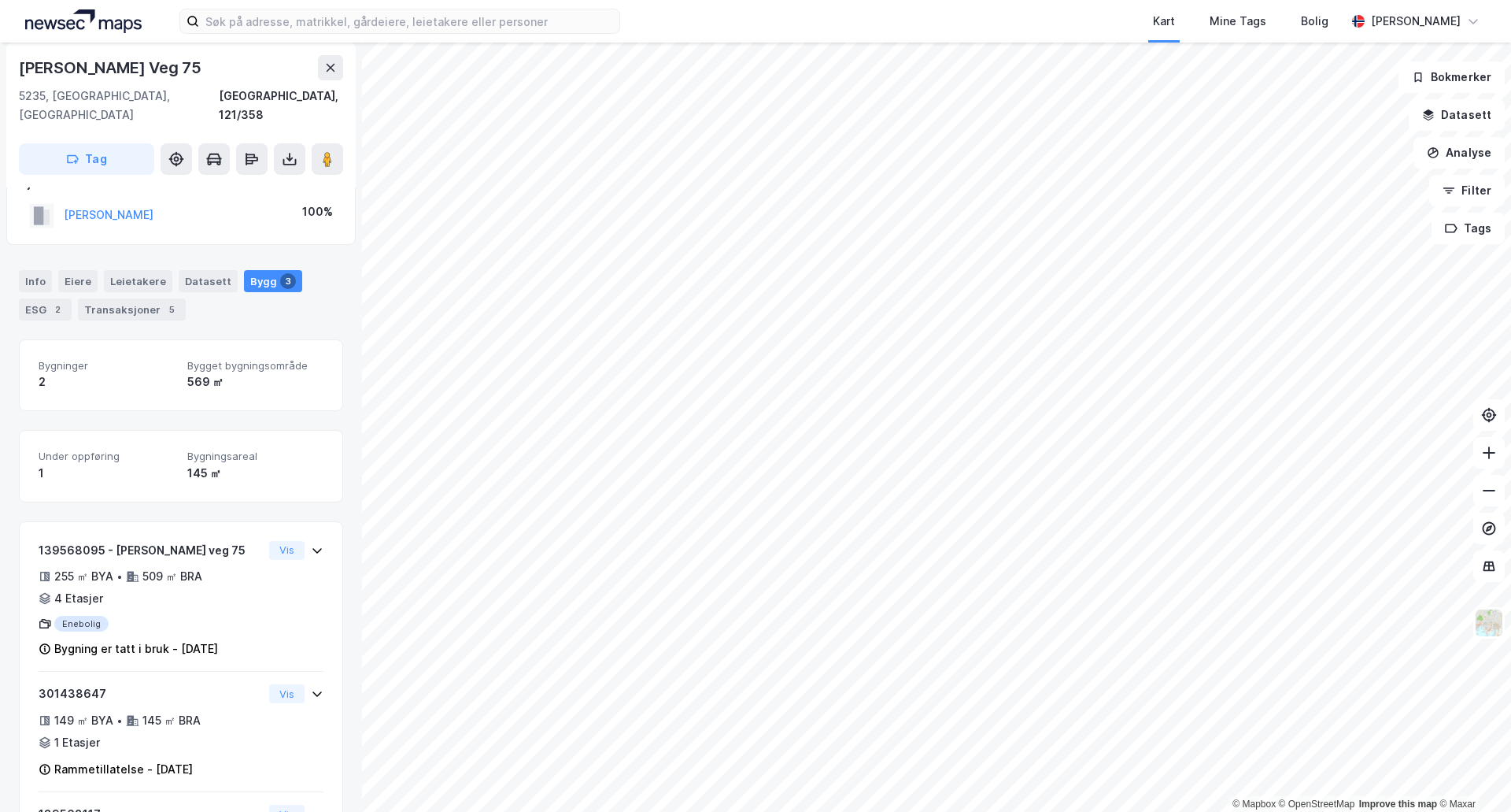
scroll to position [140, 0]
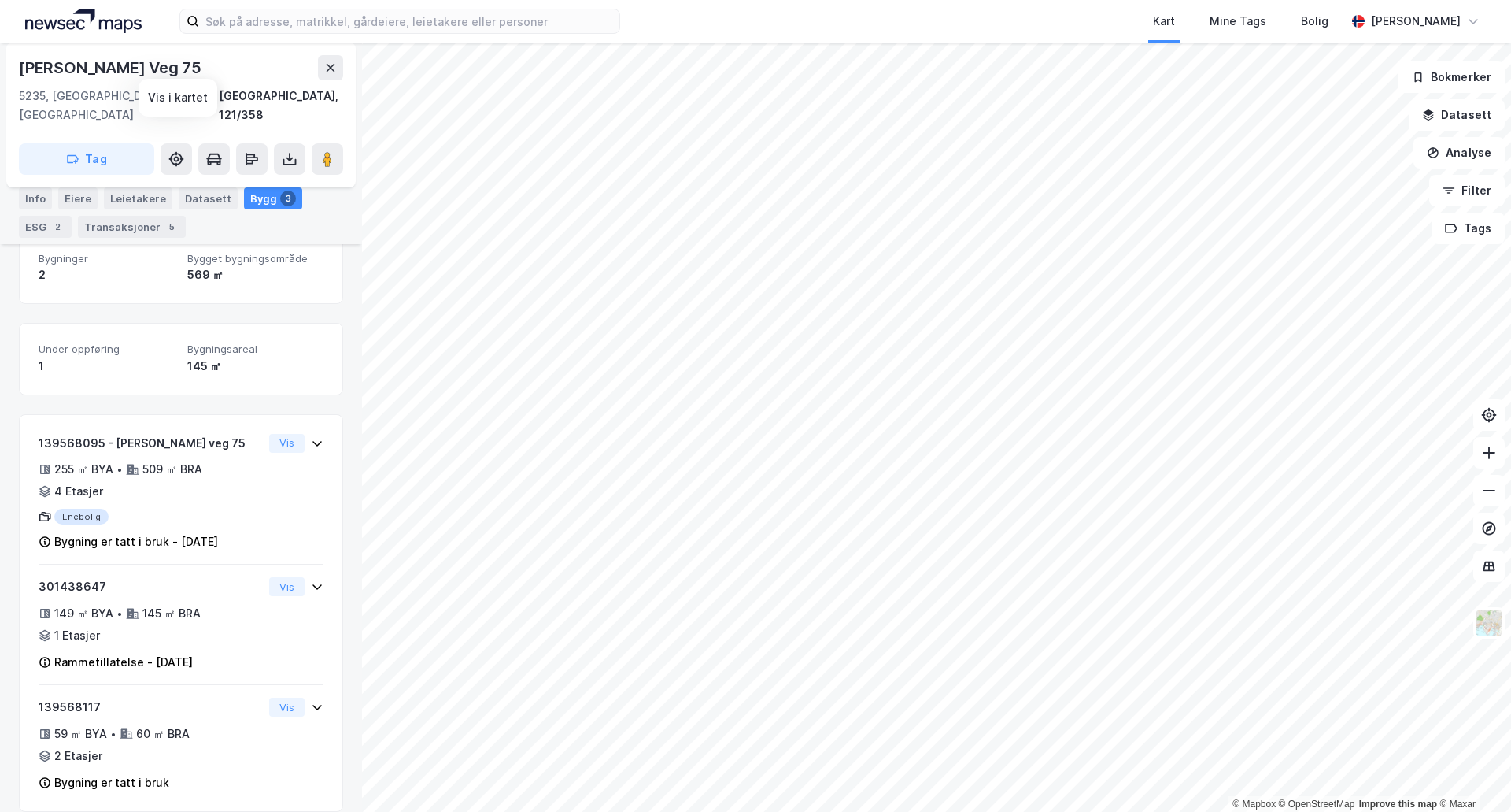
click at [101, 72] on div "Harald Skjolds Veg 75" at bounding box center [111, 68] width 185 height 26
